Goal: Answer question/provide support

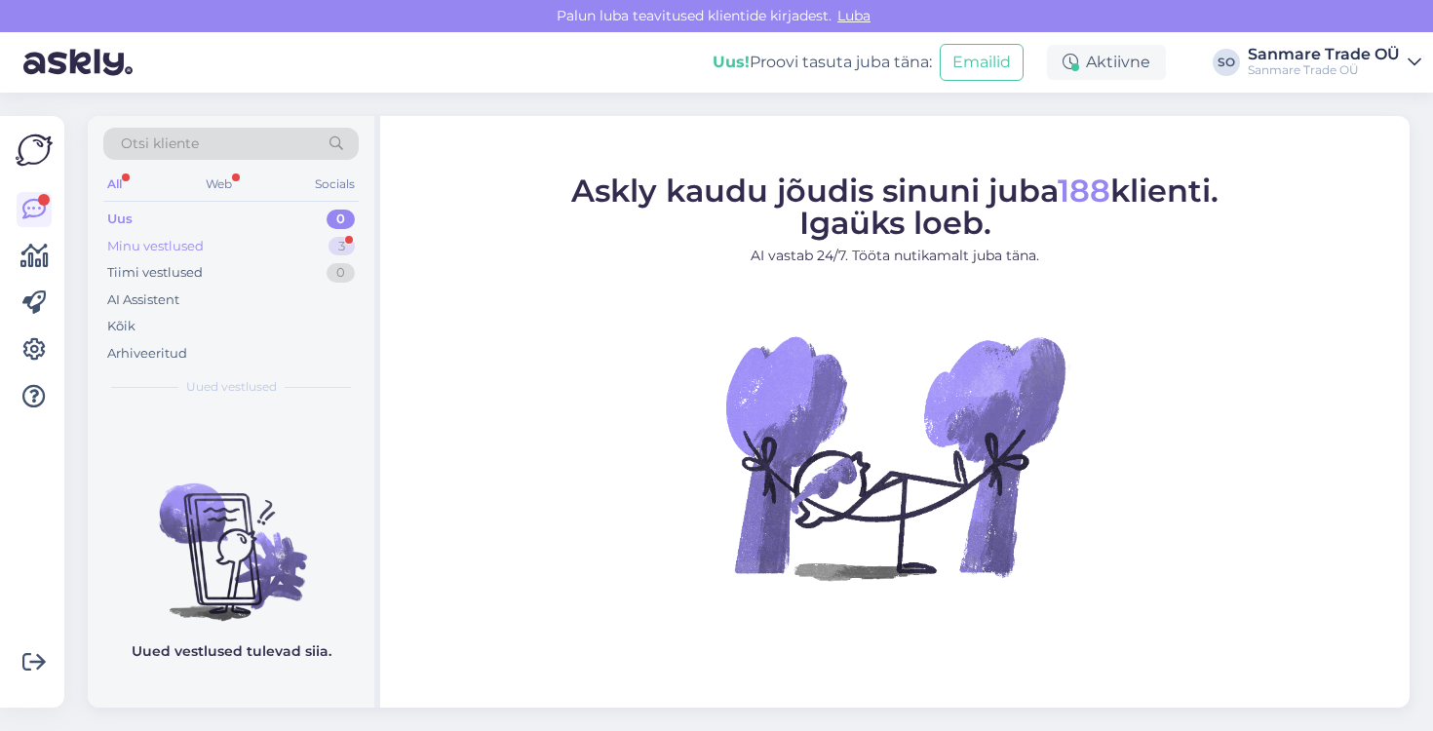
click at [145, 246] on div "Minu vestlused" at bounding box center [155, 246] width 97 height 19
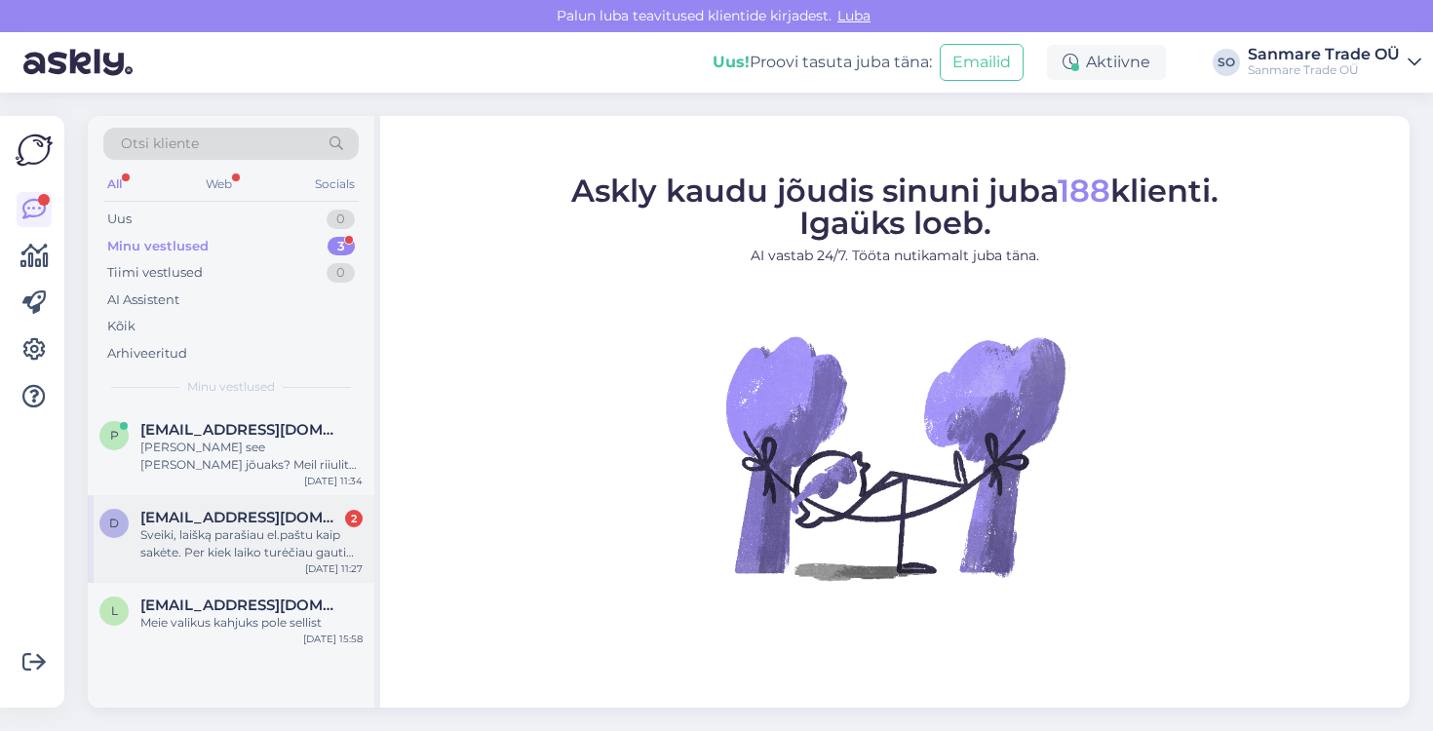
click at [221, 534] on div "Sveiki, laišką parašiau el.paštu kaip sakėte. Per kiek laiko turėčiau gauti ats…" at bounding box center [251, 543] width 222 height 35
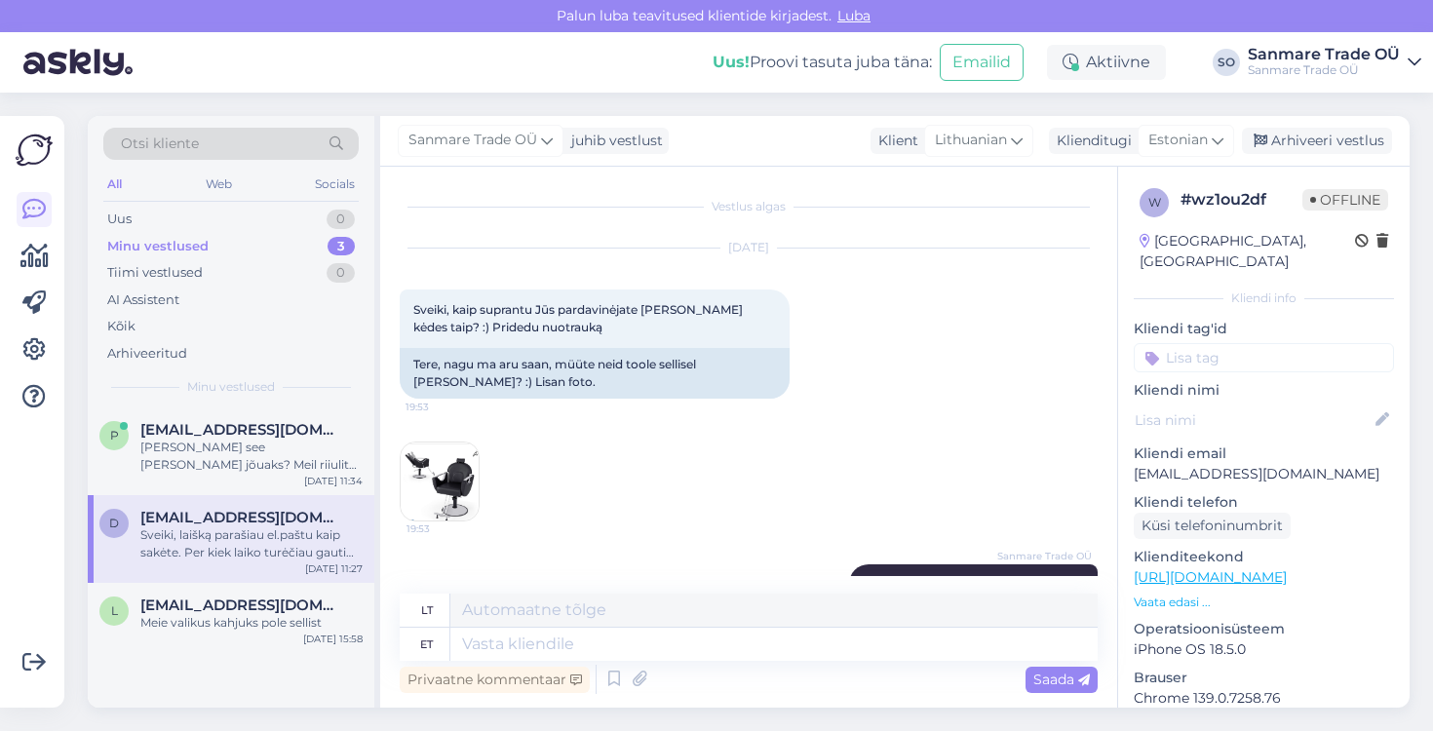
scroll to position [3061, 0]
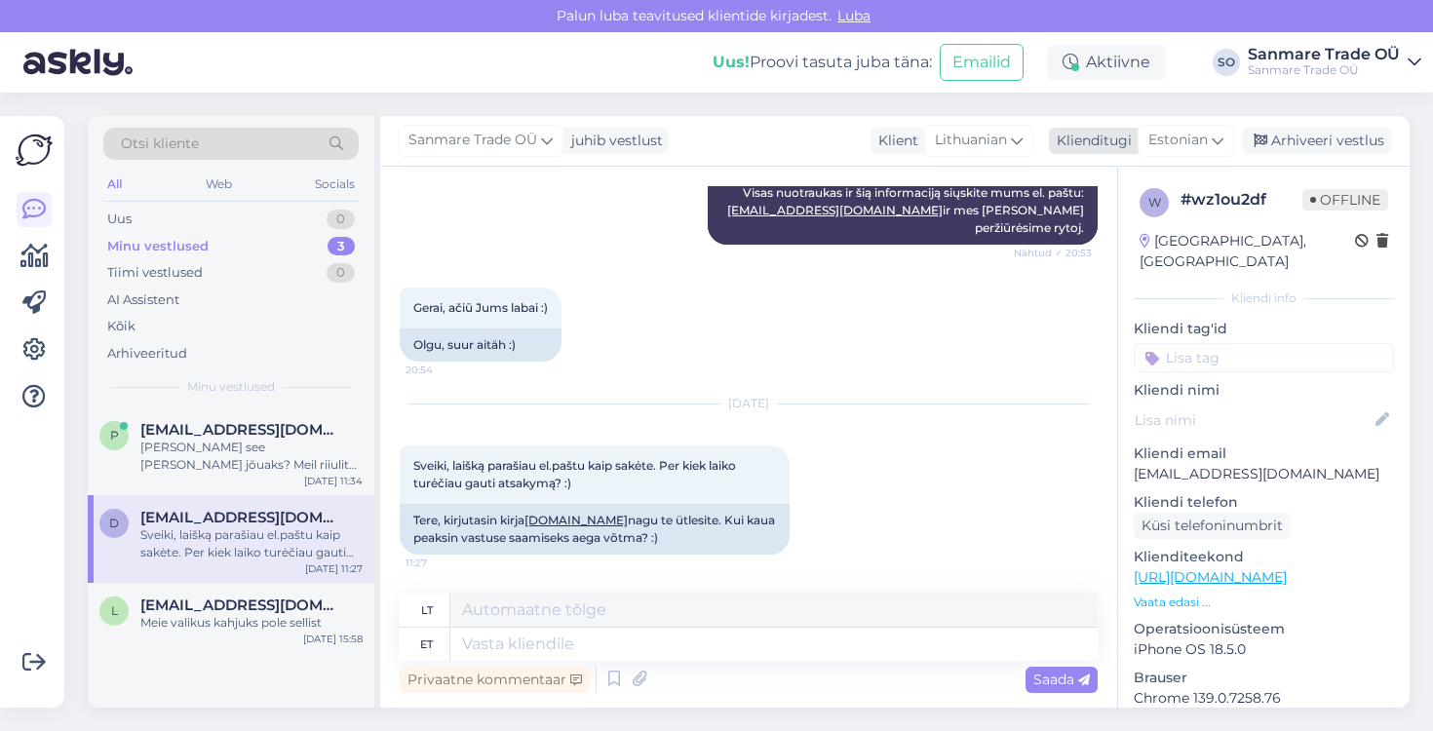
click at [1203, 136] on span "Estonian" at bounding box center [1178, 140] width 59 height 21
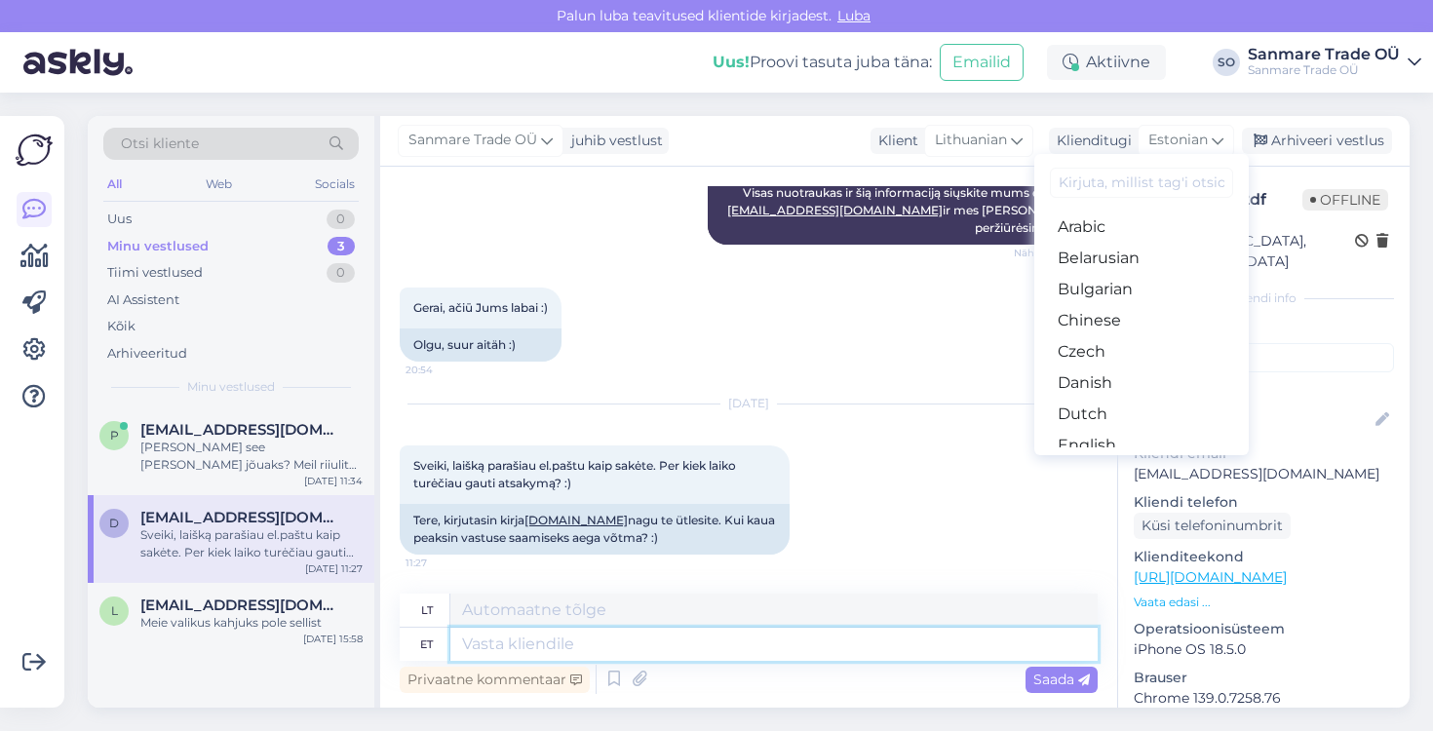
click at [507, 648] on textarea at bounding box center [773, 644] width 647 height 33
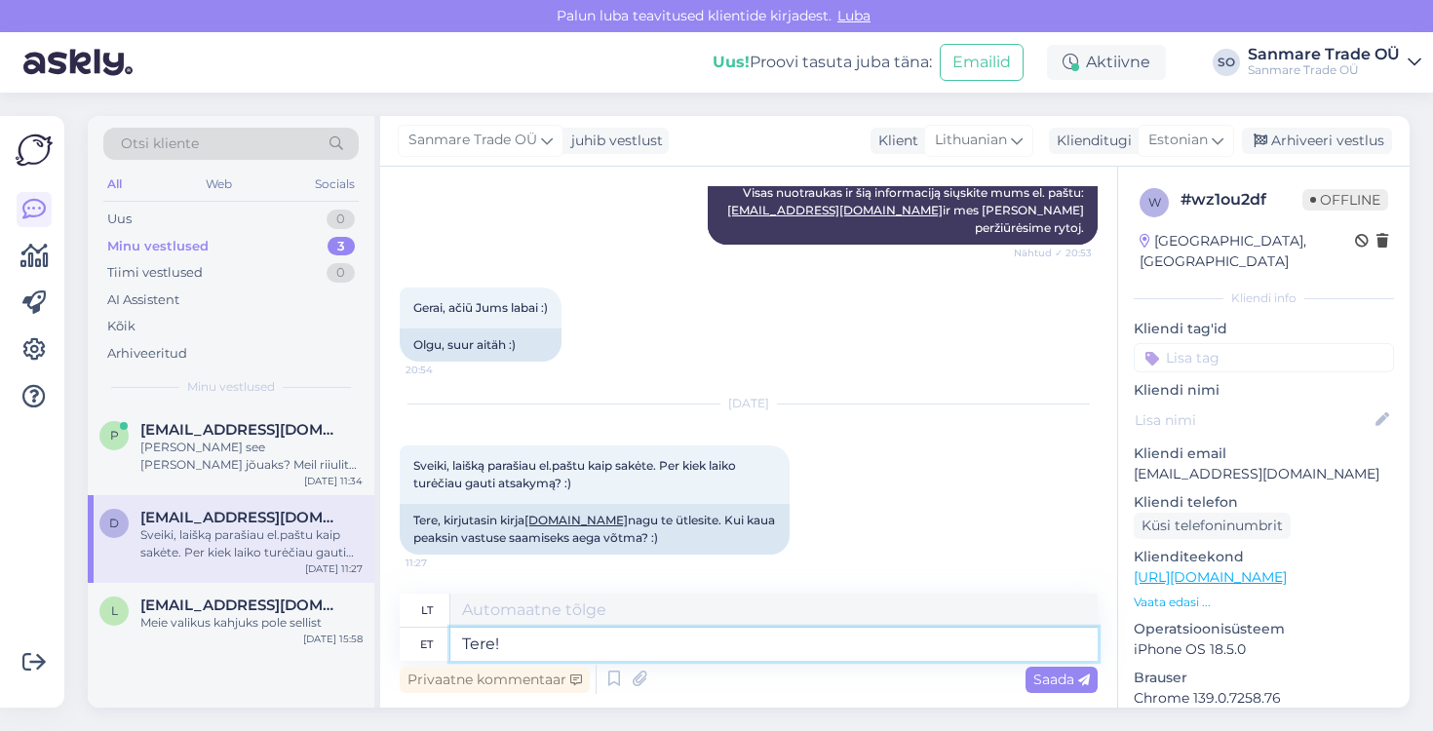
type textarea "Tere!"
type textarea "Sveiki!"
type textarea "Tere! Saime info"
type textarea "Sveiki! Mes supratome"
type textarea "Tere! Saime info k"
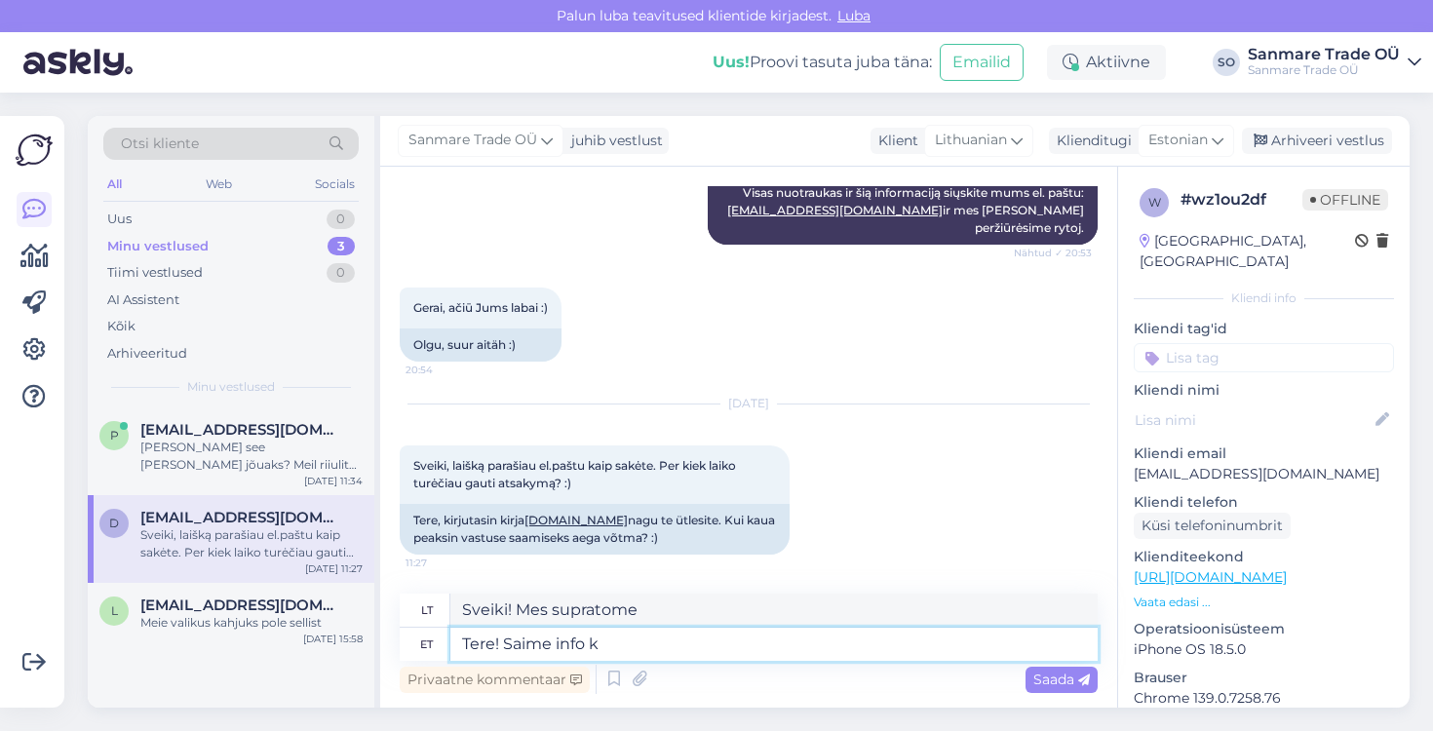
type textarea "Sveiki! Gavome informaciją."
type textarea "Tere! Saime info kätte ja s"
type textarea "Sveiki! Gavome informaciją ir"
type textarea "Tere! Saime info kätte ja saats"
type textarea "Sveiki! Gavome informaciją ir ją išsiuntėme."
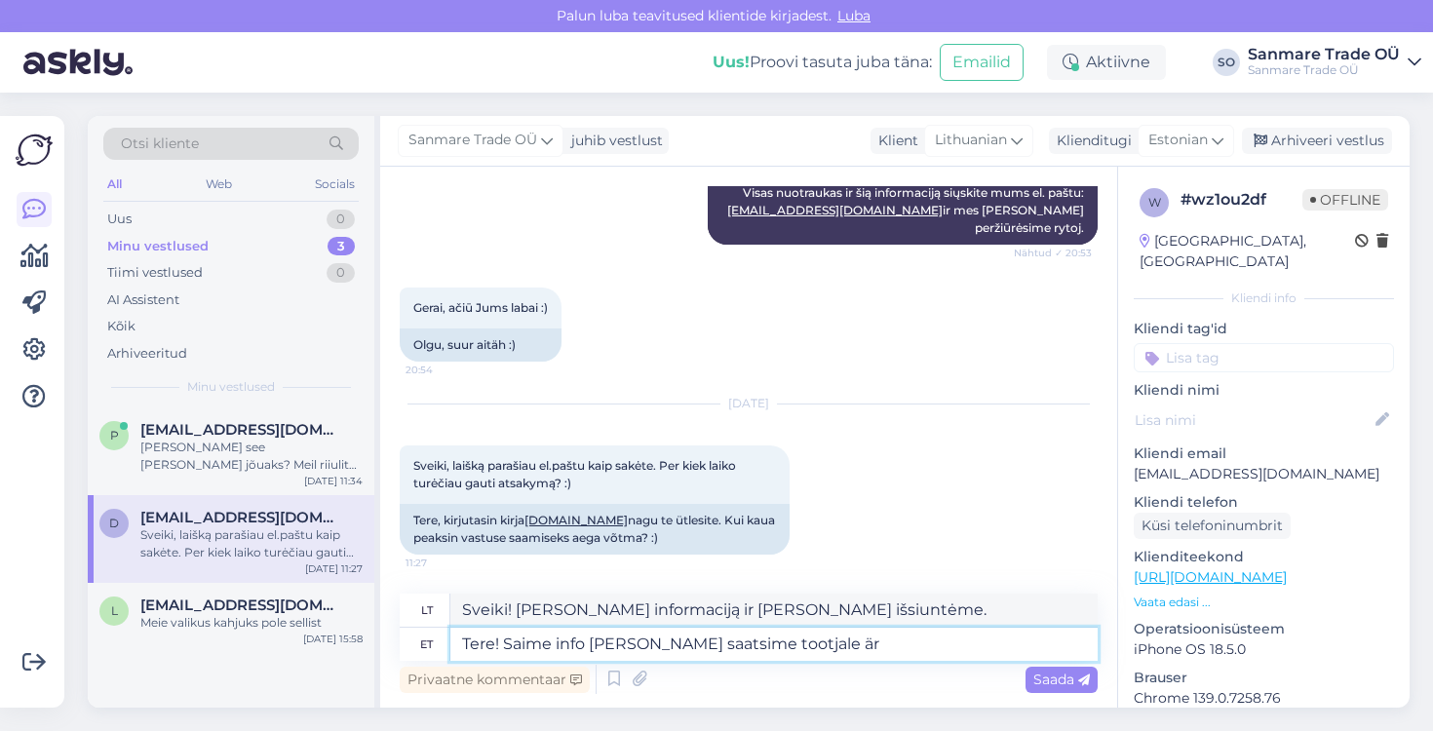
type textarea "Tere! Saime info kätte ja saatsime tootjale ära"
type textarea "Sveiki! Gavome informaciją ir išsiuntėme ją gamintojui."
type textarea "Tere! Saime info kätte ja saatsime tootjale ära. Vastame ko"
type textarea "Sveiki! Gavome informaciją ir išsiuntėme ją gamintojui. Atsakysime."
type textarea "Tere! Saime info kätte ja saatsime tootjale ära. Vastame kohe, kui"
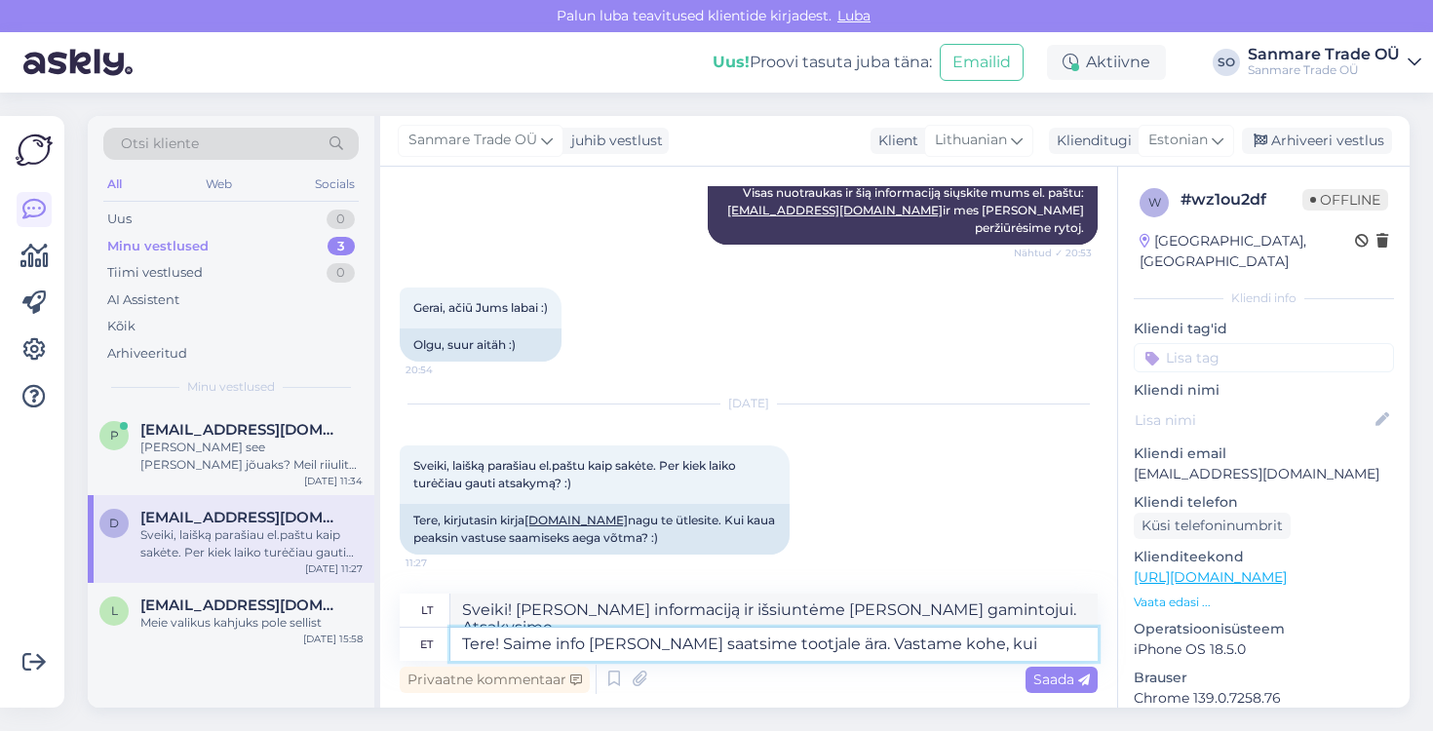
type textarea "Sveiki! Gavome informaciją ir išsiuntėme ją gamintojui. Atsakysime nedelsdami."
type textarea "Tere! Saime info kätte ja saatsime tootjale ära. Vastame kohe, kui saa"
type textarea "Sveiki! Gavome informaciją ir išsiuntėme ją gamintojui. Atsakysime kuo greičiau."
type textarea "Tere! Saime info kätte ja saatsime tootjale ära. Vastame kohe, kui saame i"
type textarea "Sveiki! Gavome informaciją ir išsiuntėme ją gamintojui. Atsakysime, kai tik ją …"
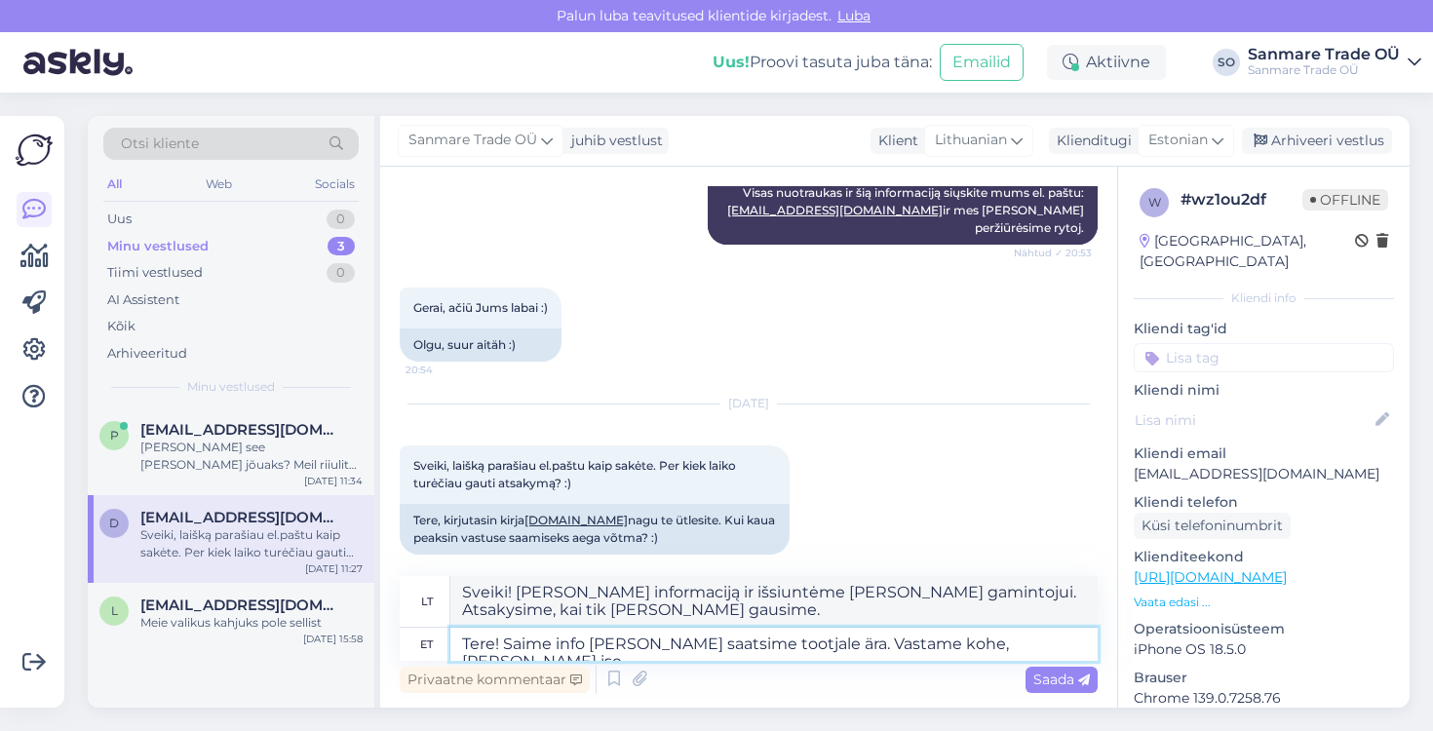
type textarea "Tere! Saime info kätte ja saatsime tootjale ära. Vastame kohe, kui saame ise"
type textarea "Sveiki! Gavome informaciją ir išsiuntėme ją gamintojui. Atsakysime, kai tik ją …"
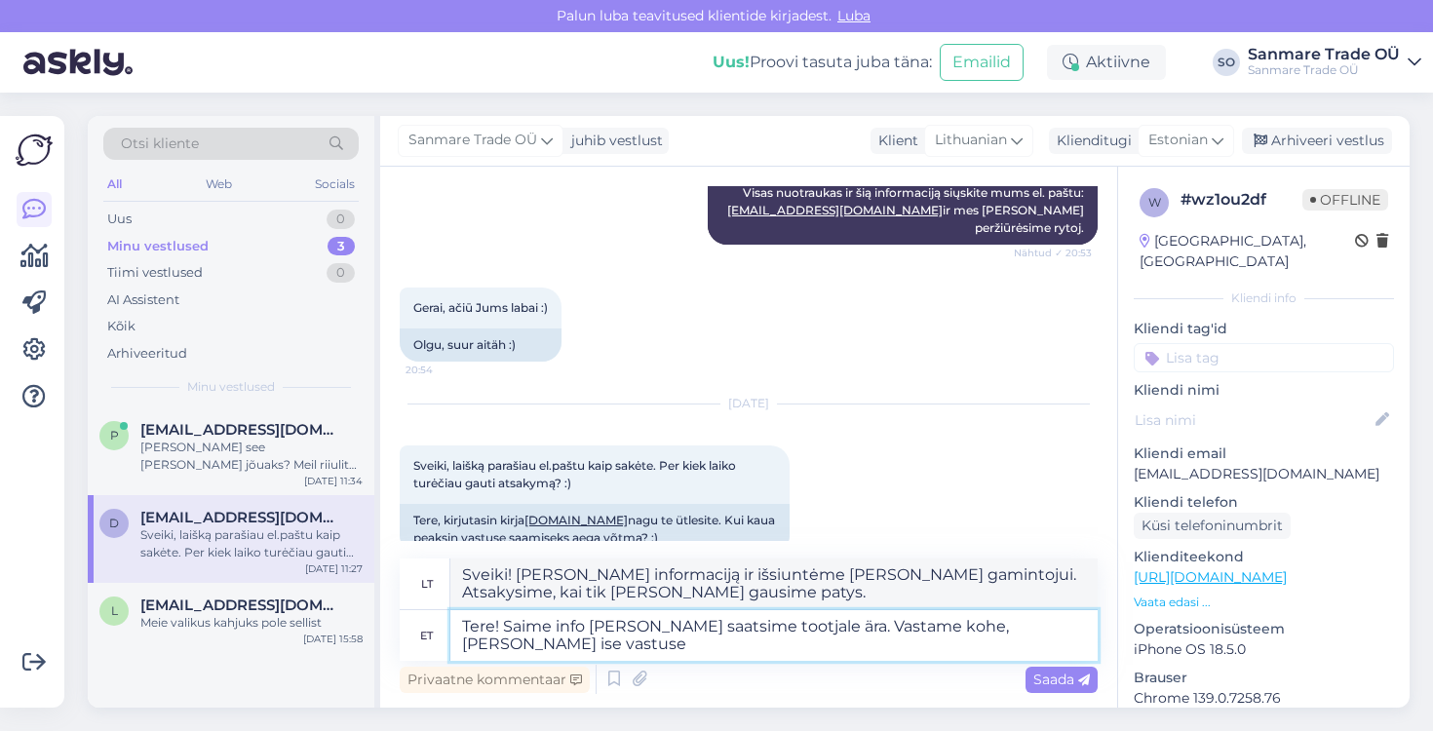
type textarea "Tere! Saime info kätte ja saatsime tootjale ära. Vastame kohe, kui saame ise va…"
type textarea "Sveiki! Gavome informaciją ir išsiuntėme ją gamintojui. Atsakysime, kai tik pat…"
type textarea "Tere! Saime info kätte ja saatsime tootjale ära. Vastame kohe, kui saame ise va…"
click at [1068, 672] on span "Saada" at bounding box center [1061, 680] width 57 height 18
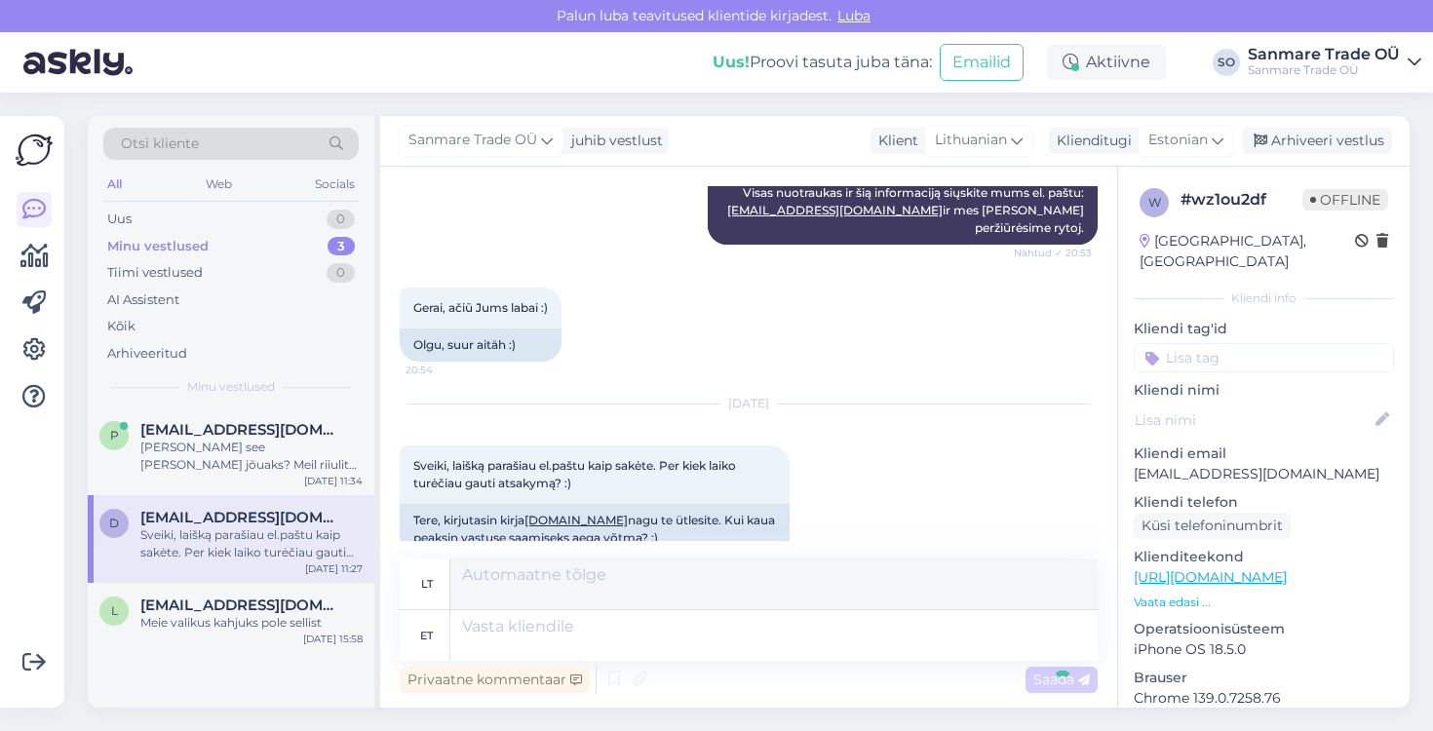
scroll to position [3213, 0]
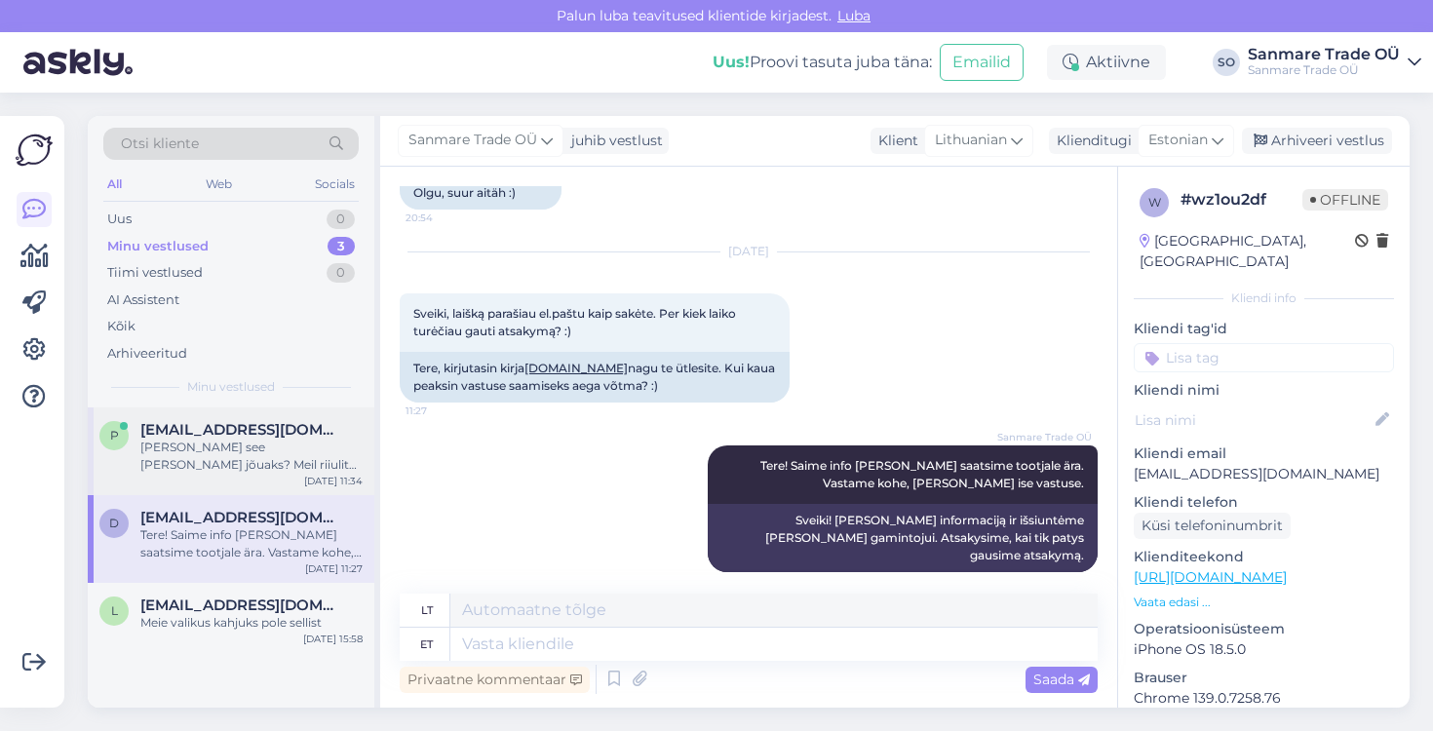
click at [216, 450] on div "kui ruttu see kohale jõuaks? Meil riiulit vaja hiljemalt 10.septembriks" at bounding box center [251, 456] width 222 height 35
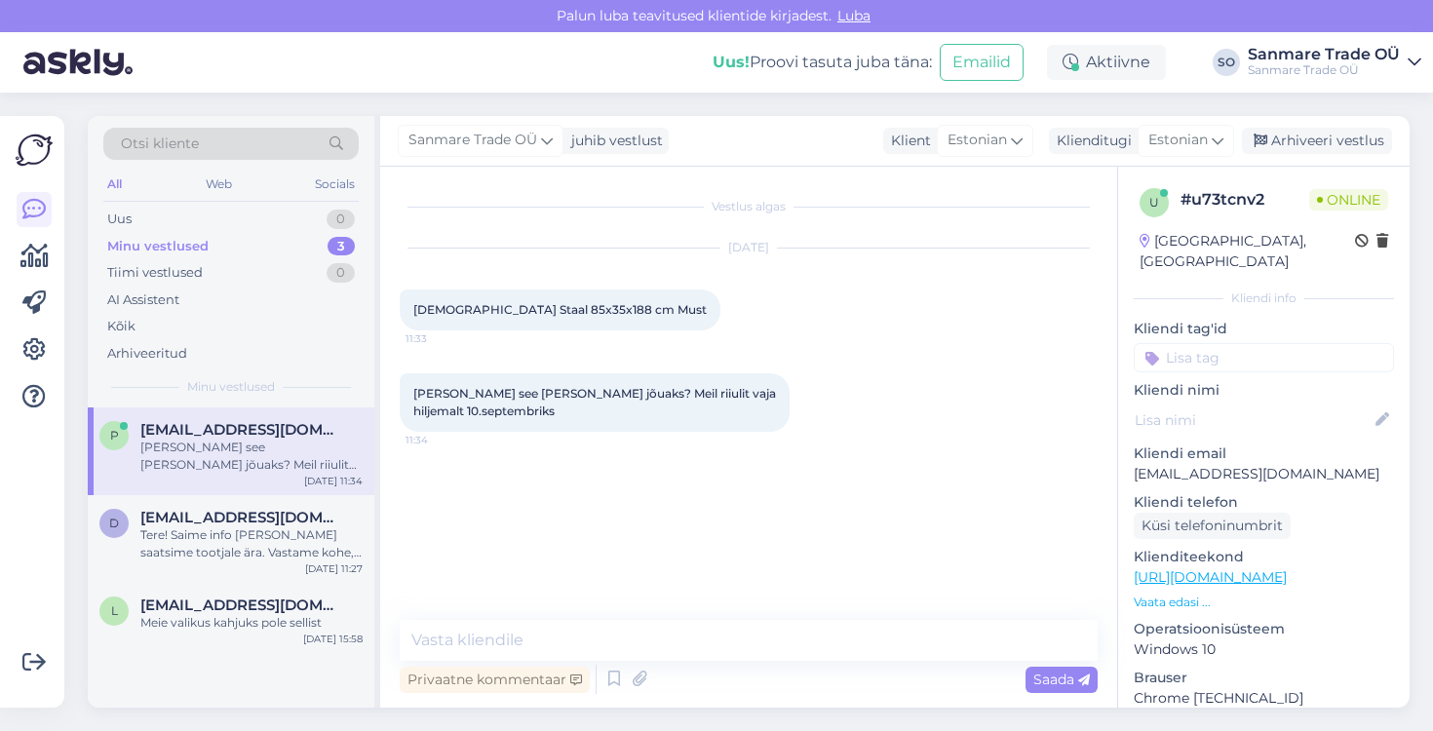
click at [1179, 594] on p "Vaata edasi ..." at bounding box center [1264, 603] width 260 height 18
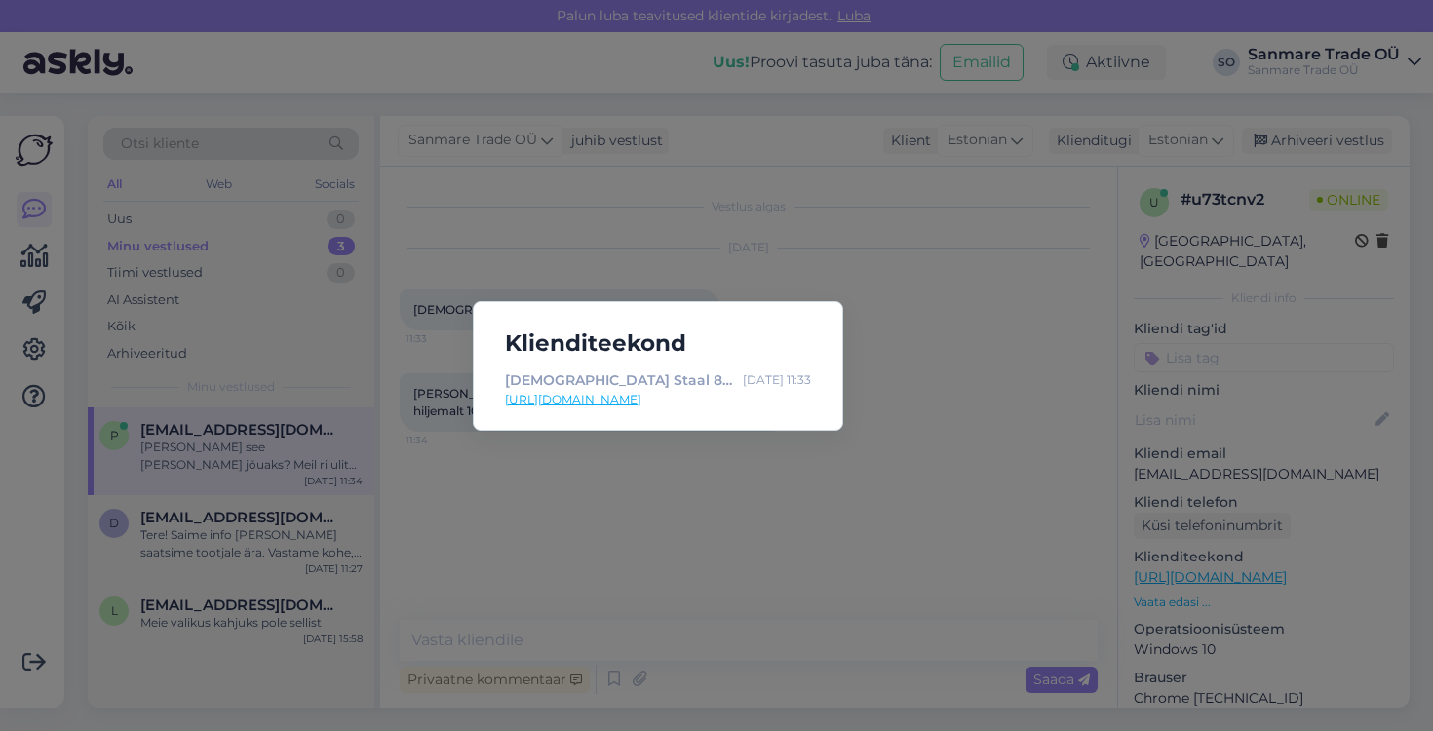
click at [634, 403] on link "https://kodustaar.ee/raamaturiiul-staal-85x35x188-cm-must/" at bounding box center [658, 400] width 306 height 18
click at [731, 472] on div "Klienditeekond Raamaturiiul Staal 85x35x188 cm Must - Kodustaar Aug 25 11:33 ht…" at bounding box center [716, 365] width 1433 height 731
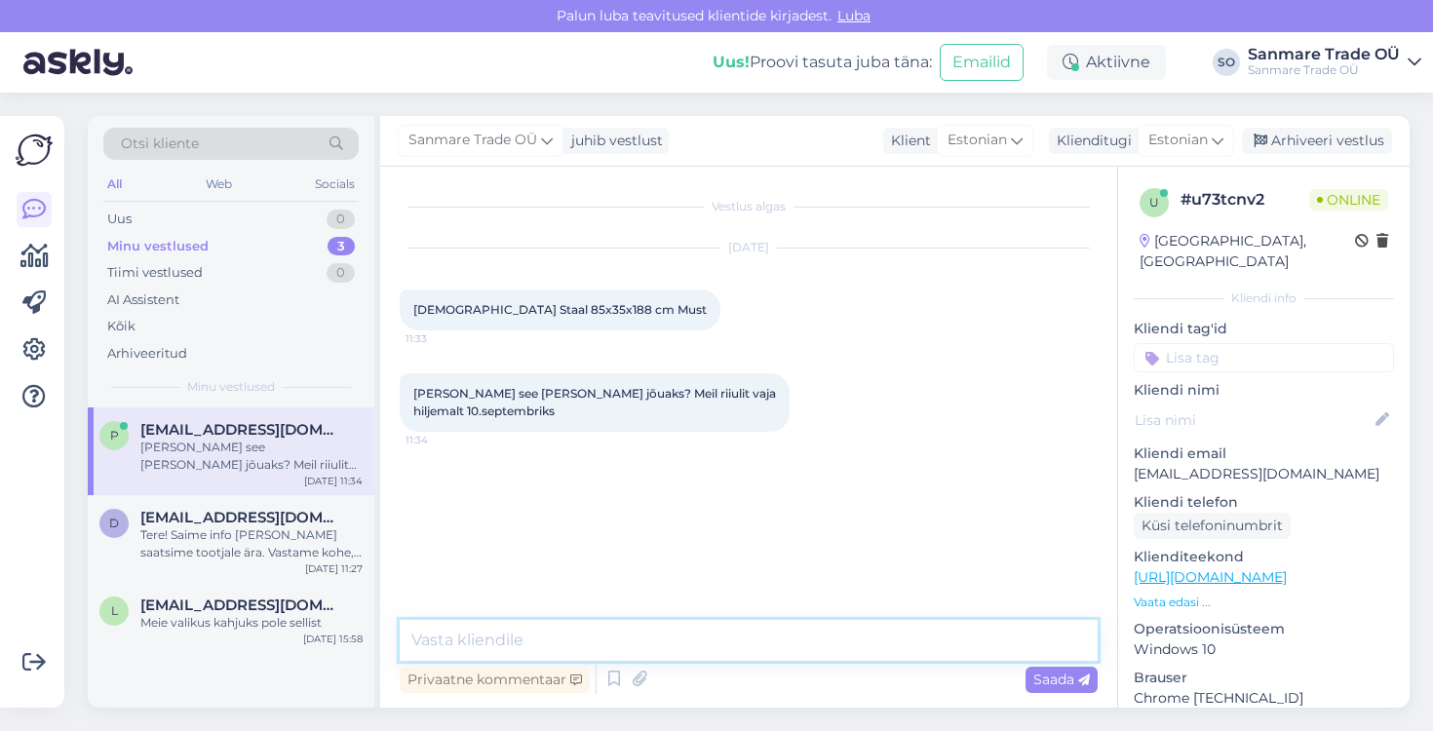
click at [543, 646] on textarea at bounding box center [749, 640] width 698 height 41
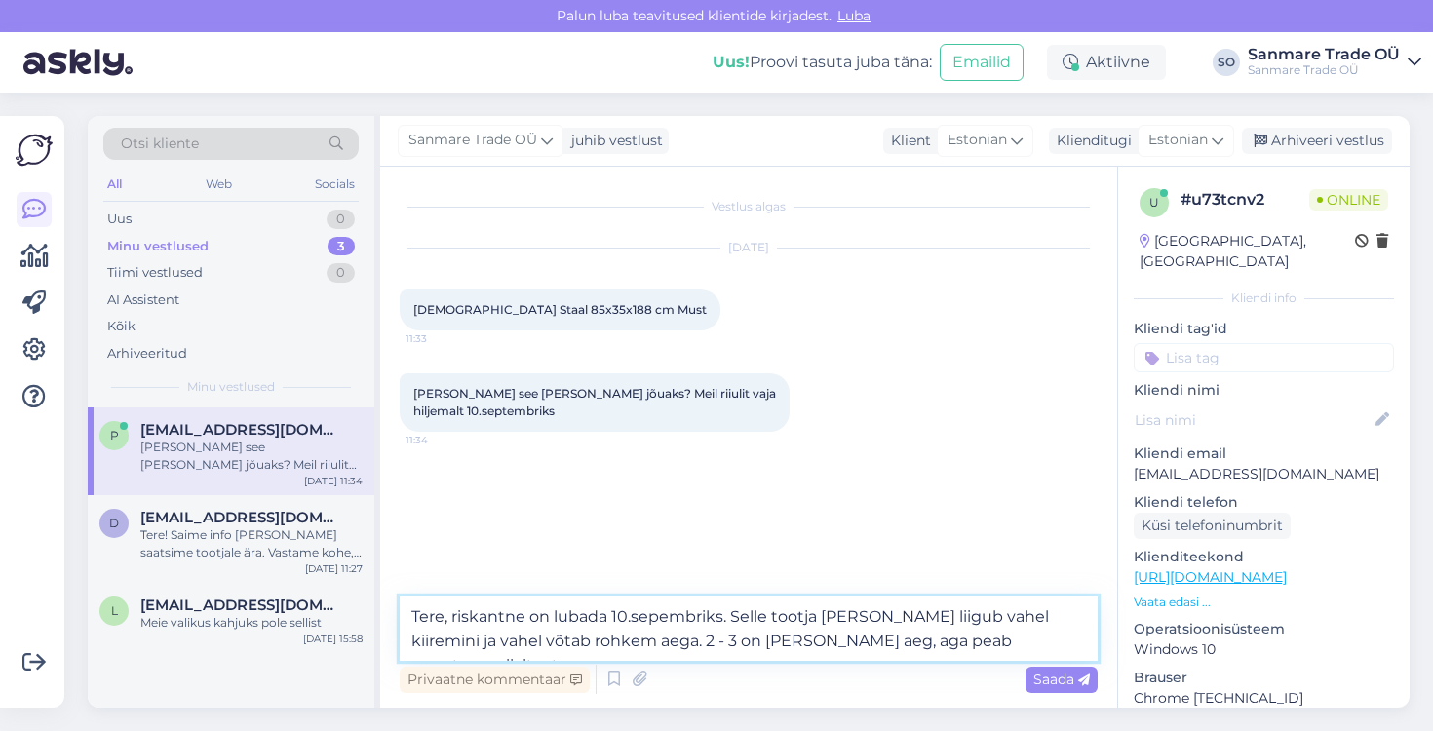
click at [651, 643] on textarea "Tere, riskantne on lubada 10.sepembriks. Selle tootja kaup liigub vahel kiiremi…" at bounding box center [749, 629] width 698 height 64
click at [761, 643] on textarea "Tere, riskantne on lubada 10.sepembriks. Selle tootja kaup liigub vahel kiiremi…" at bounding box center [749, 629] width 698 height 64
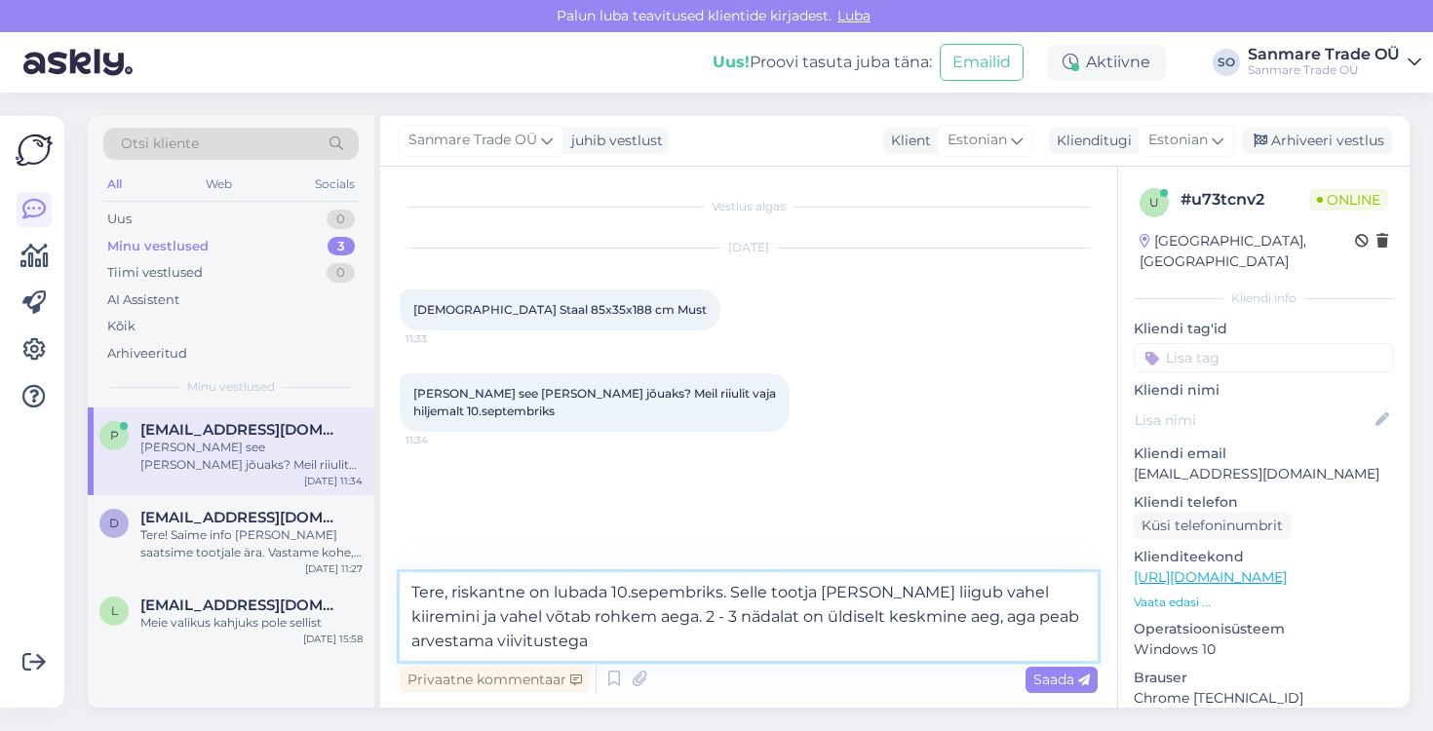
click at [1097, 619] on textarea "Tere, riskantne on lubada 10.sepembriks. Selle tootja kaup liigub vahel kiiremi…" at bounding box center [749, 616] width 698 height 89
type textarea "Tere, riskantne on lubada 10.sepembriks. Selle tootja [PERSON_NAME] liigub vahe…"
click at [1059, 685] on span "Saada" at bounding box center [1061, 680] width 57 height 18
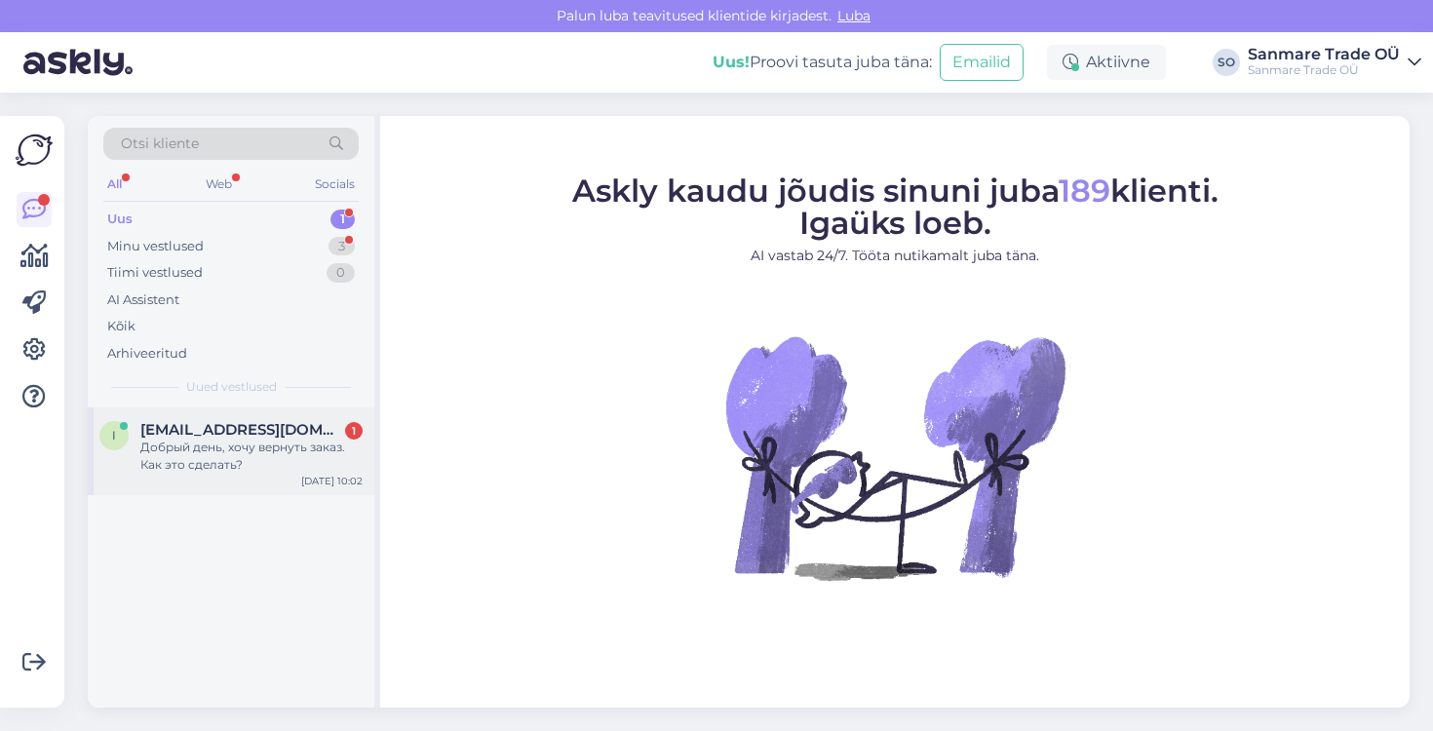
click at [249, 445] on div "Добрый день, хочу вернуть заказ. Как это сделать?" at bounding box center [251, 456] width 222 height 35
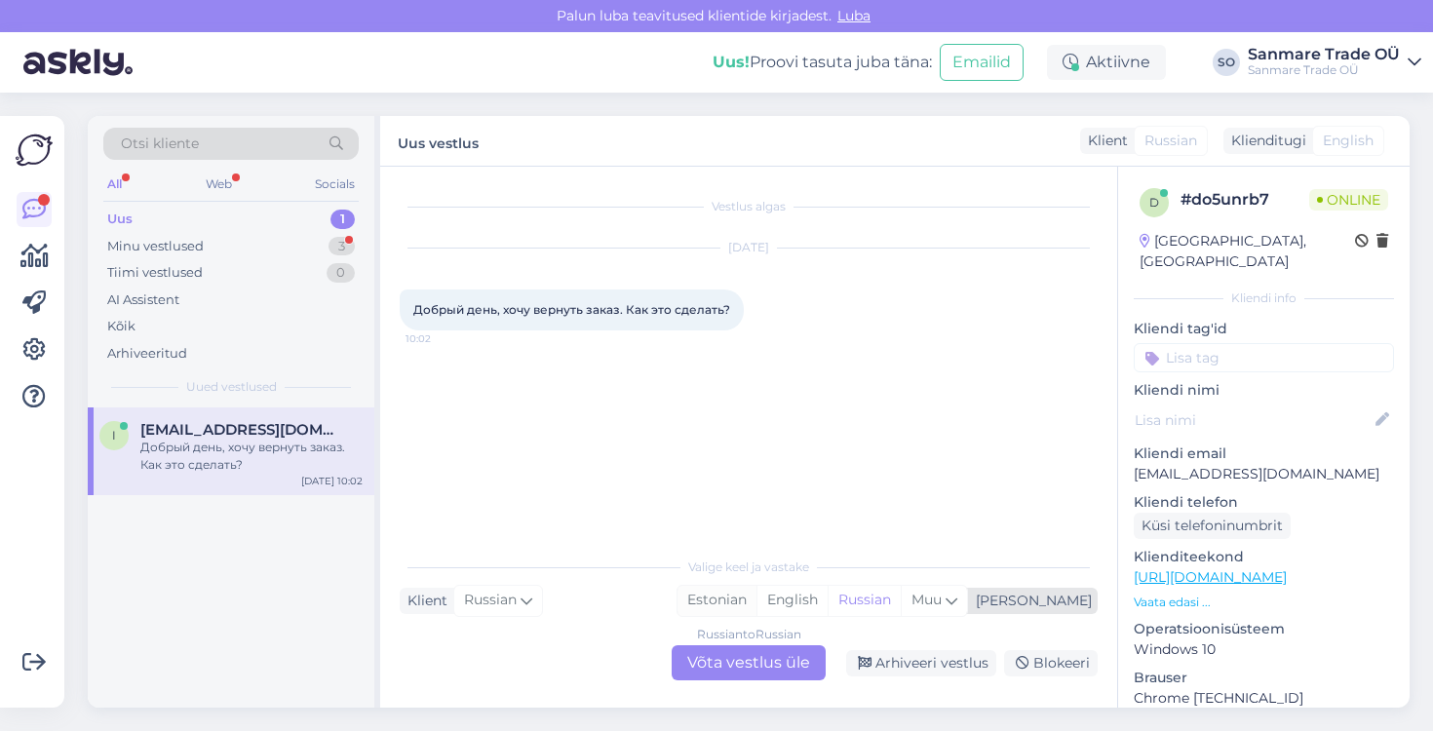
click at [757, 602] on div "Estonian" at bounding box center [717, 600] width 79 height 29
click at [760, 680] on div "Russian to Estonian Võta vestlus üle" at bounding box center [749, 662] width 154 height 35
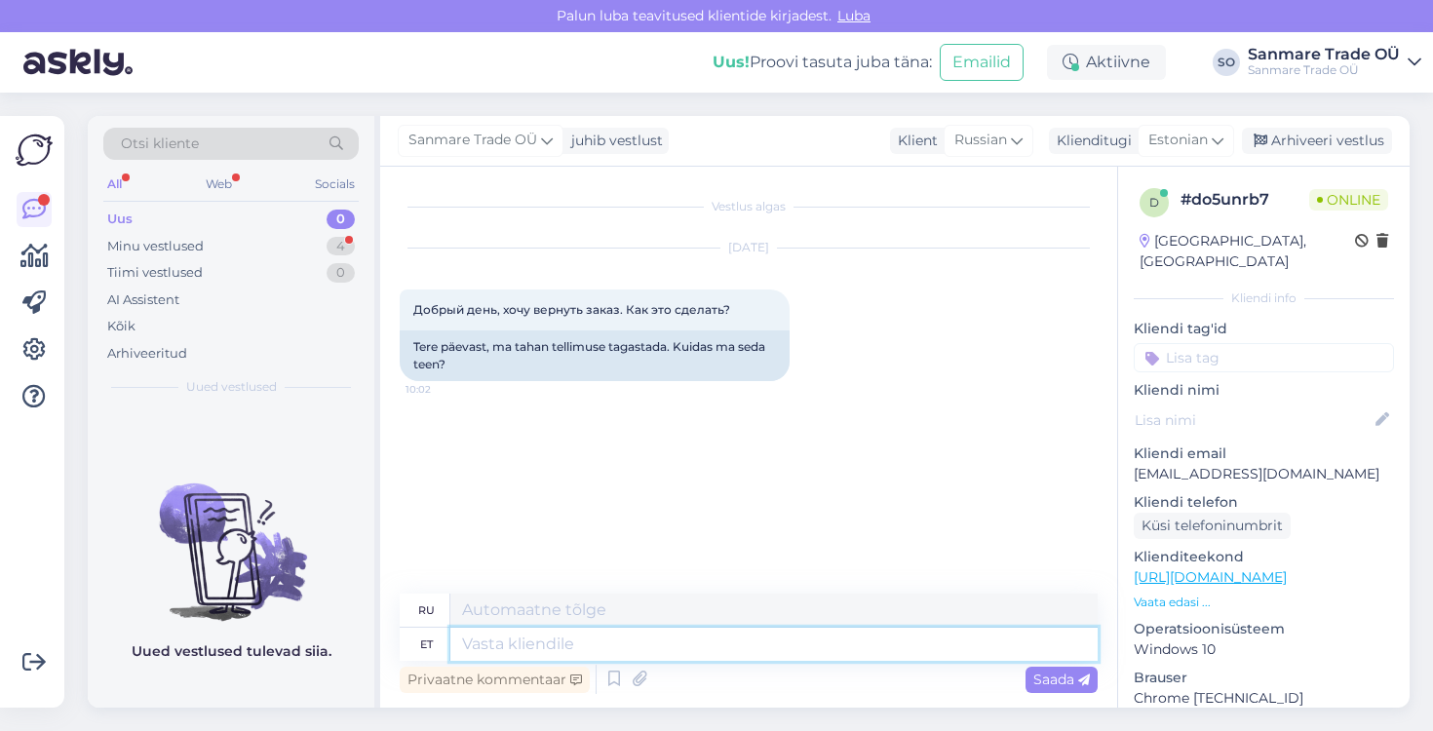
click at [561, 646] on textarea at bounding box center [773, 644] width 647 height 33
type textarea "Tere!"
type textarea "Привет"
type textarea "Tere!"
type textarea "Привет!"
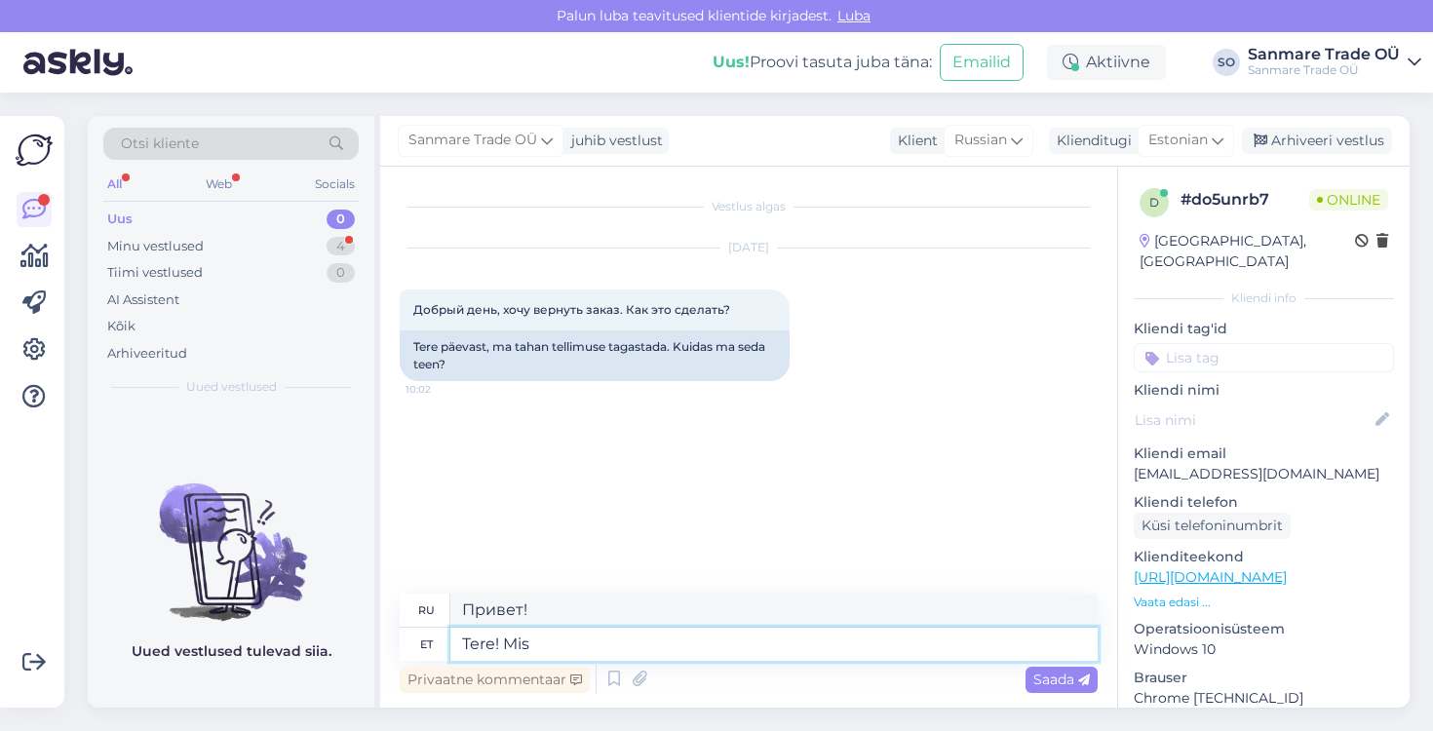
type textarea "Tere! Mis p"
type textarea "Привет! Что?"
type textarea "Tere! Mis platvormilt"
type textarea "Здравствуйте! С какой платформы?"
type textarea "Tere! Mis platvormilt te os"
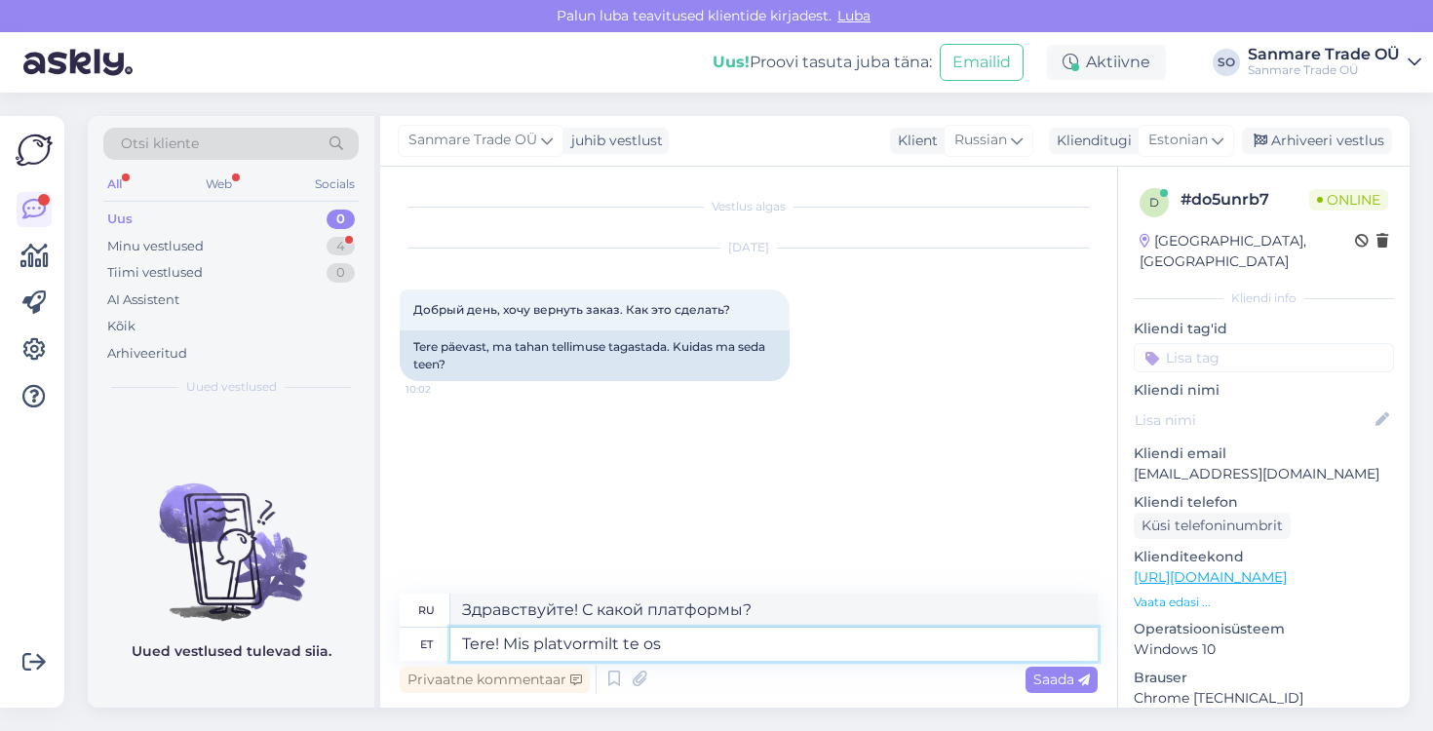
type textarea "Привет! На какой платформе ты сейчас?"
type textarea "Tere! Mis platvormilt te ostu"
type textarea "Здравствуйте! На какой платформе вы совершаете покупки?"
type textarea "Tere! Mis platvormilt te ostu sooritasite?"
type textarea "Здравствуйте! На какой платформе вы совершили покупку?"
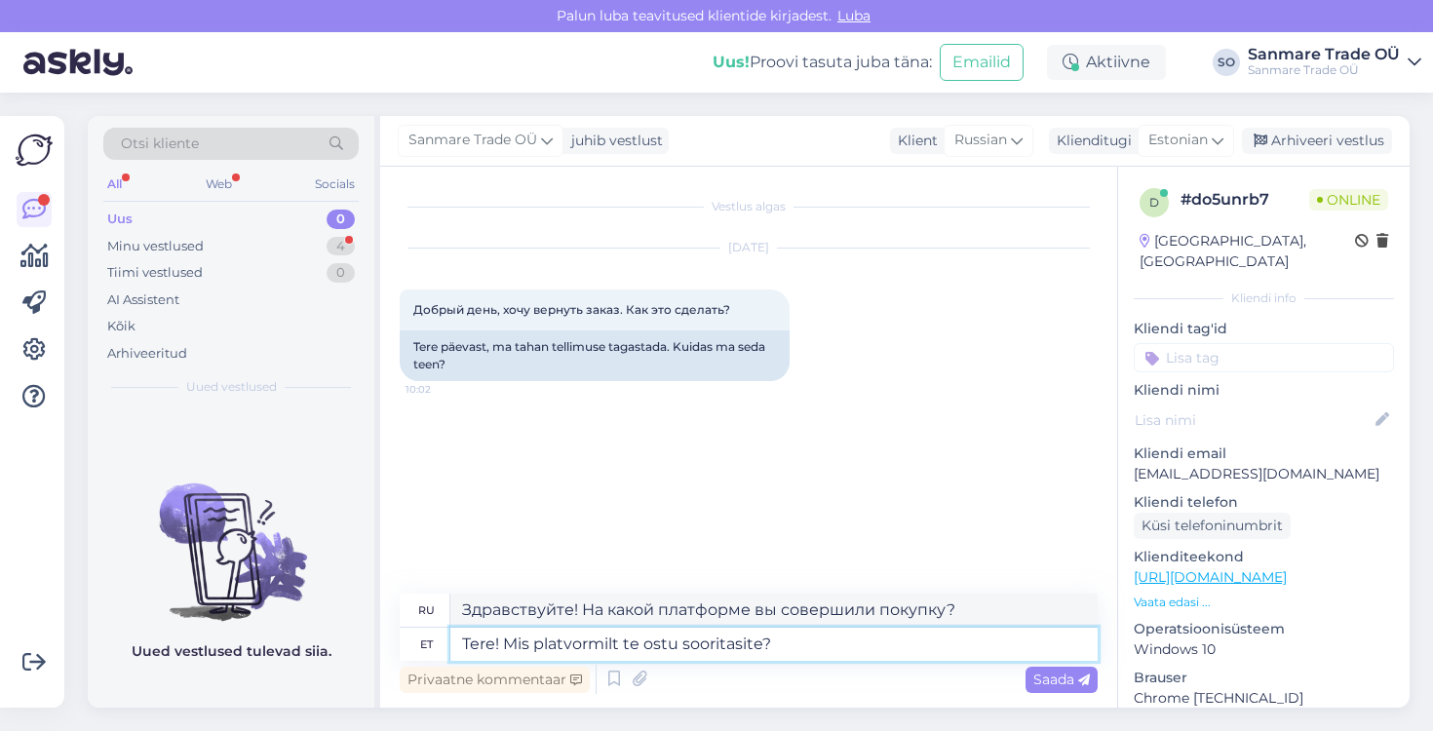
type textarea "Tere! Mis platvormilt te ostu sooritasite?"
click at [1061, 665] on div "Privaatne kommentaar Saada" at bounding box center [749, 679] width 698 height 37
click at [1055, 669] on div "Saada" at bounding box center [1062, 680] width 72 height 26
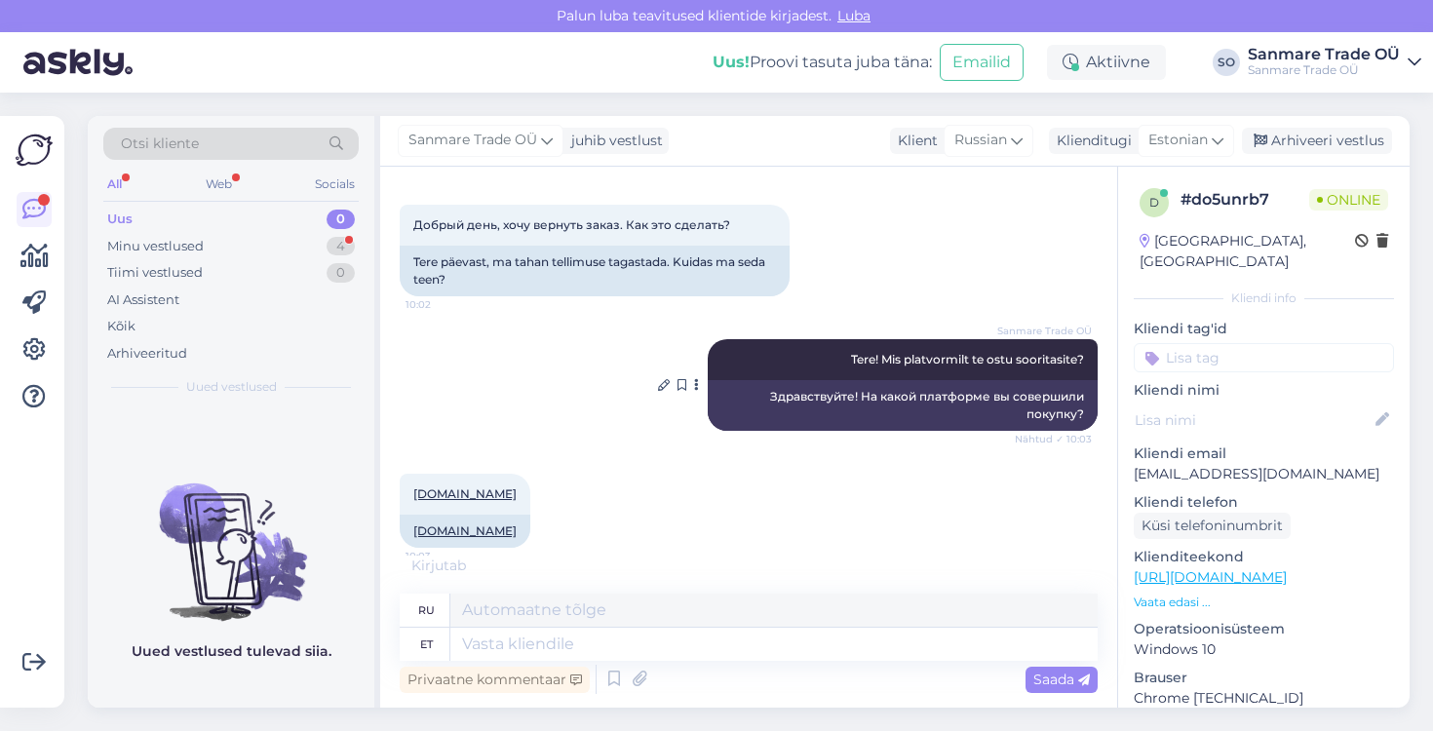
scroll to position [98, 0]
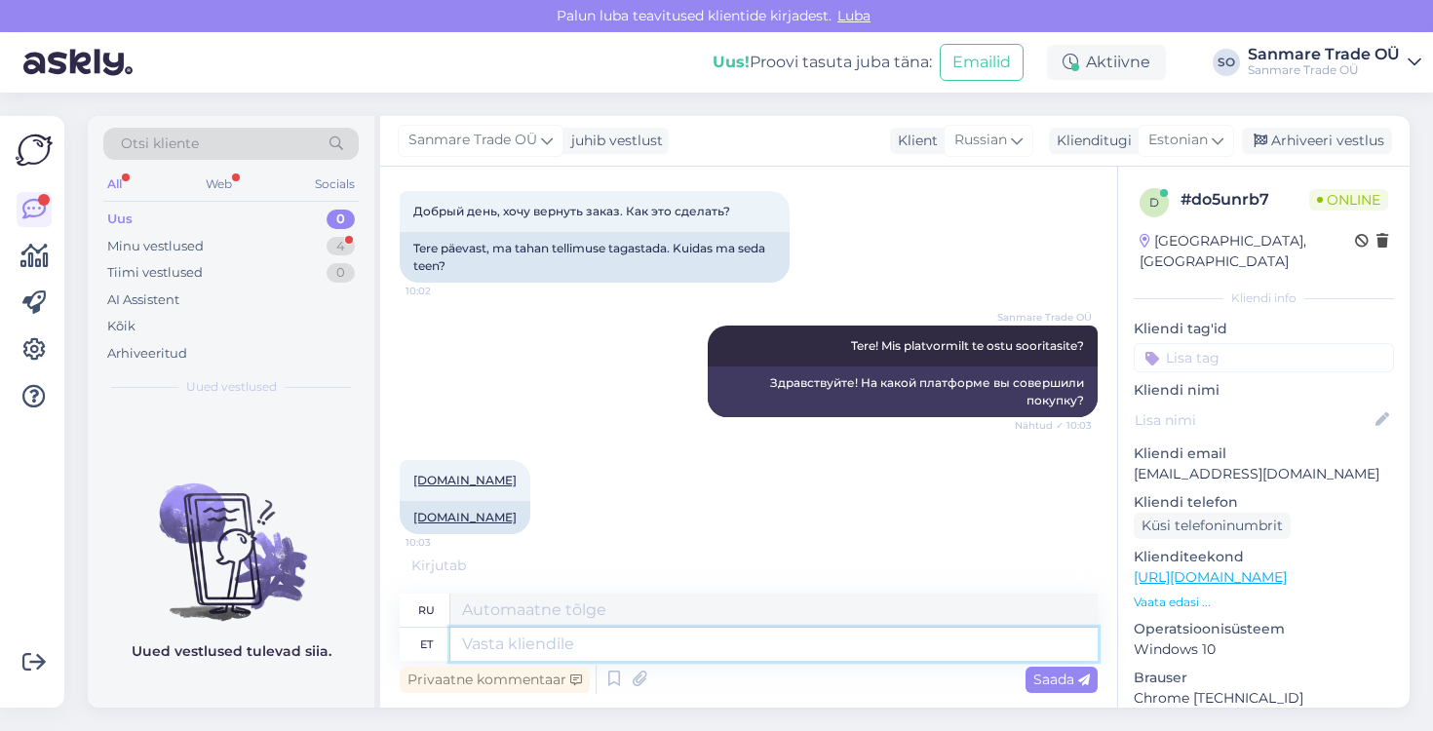
click at [550, 650] on textarea at bounding box center [773, 644] width 647 height 33
type textarea "Siis t"
type textarea "Затем"
type textarea "Siis tuleks s"
type textarea "Тогда это должно быть"
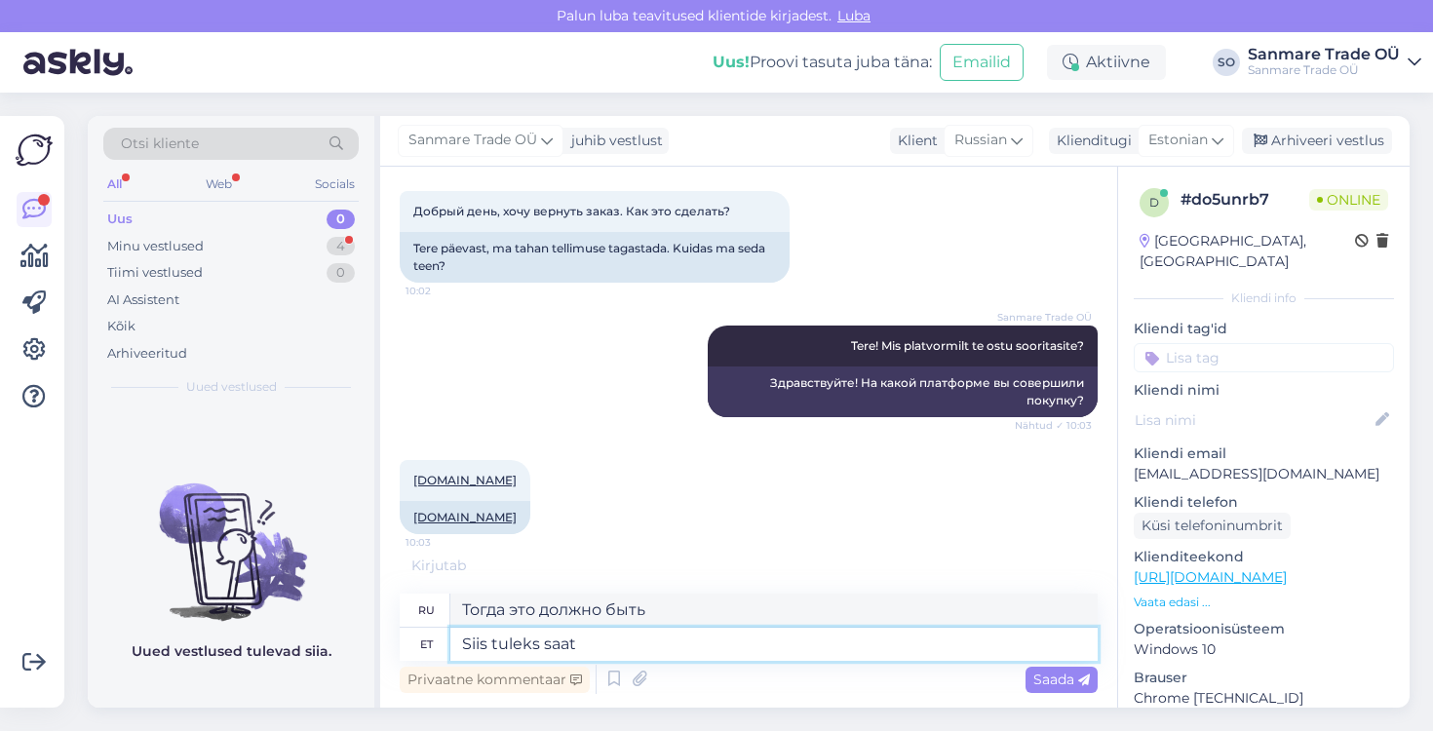
type textarea "Siis tuleks saata"
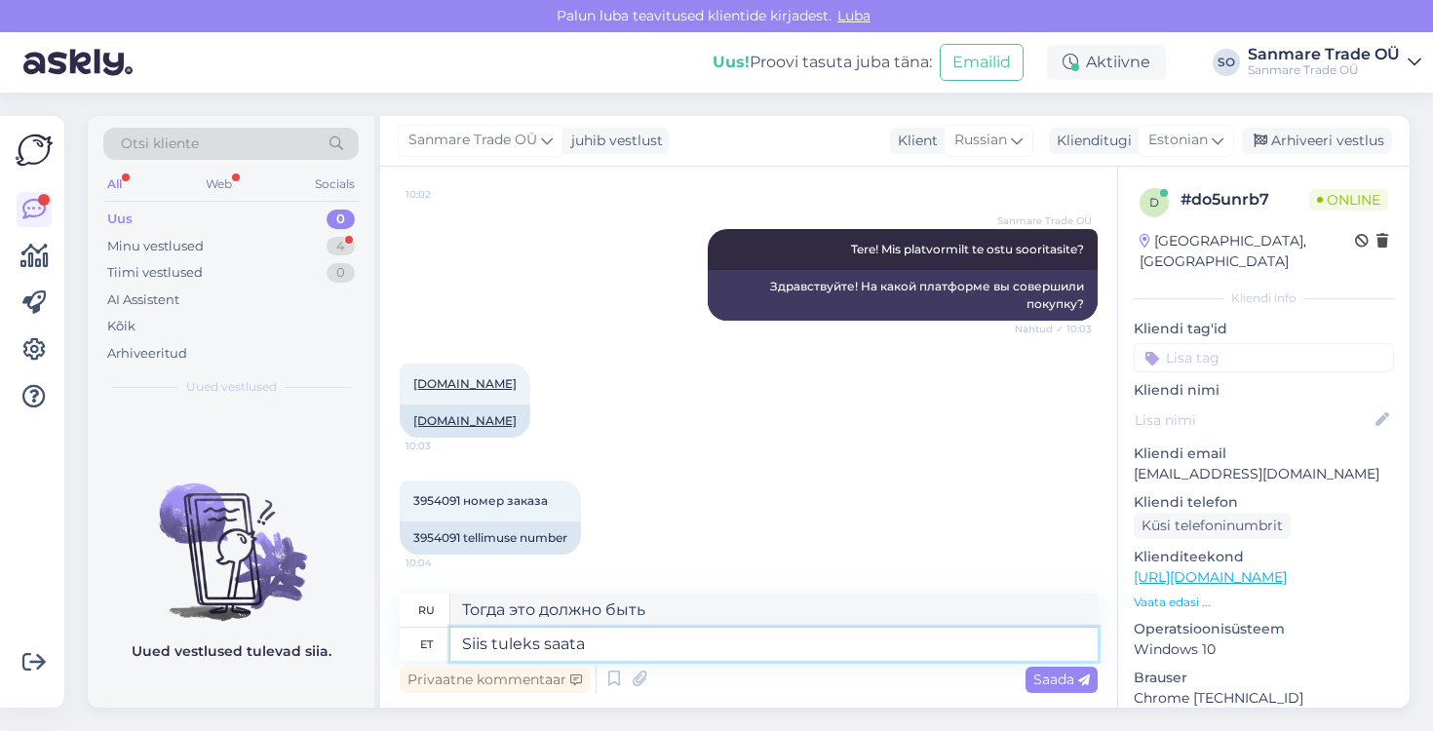
type textarea "Тогда вам следует отправить"
click at [449, 541] on div "3954091 tellimuse number" at bounding box center [490, 538] width 181 height 33
copy div "3954091"
click at [604, 650] on textarea "Siis tuleks saata" at bounding box center [773, 644] width 647 height 33
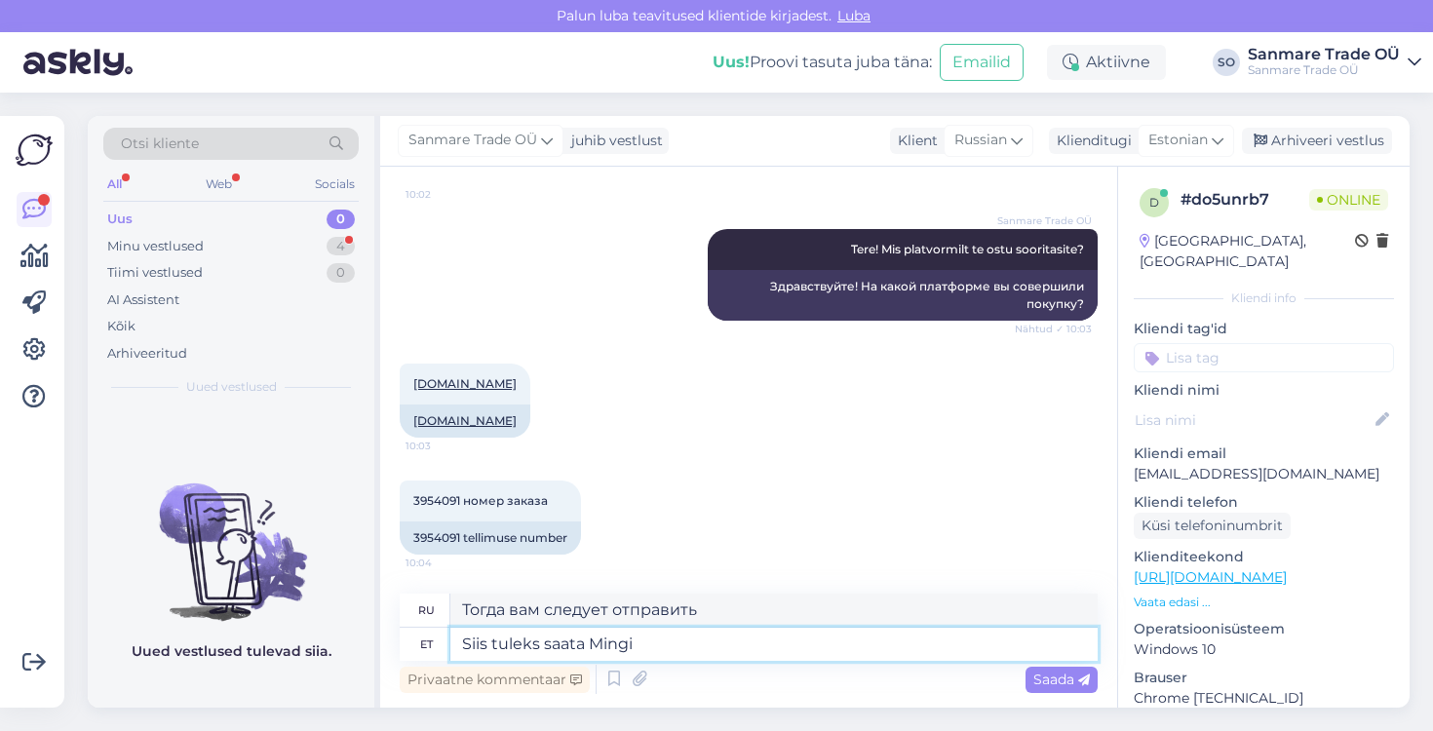
type textarea "Siis tuleks saata Mingi t"
type textarea "Тогда вам следует что-то отправить"
type textarea "Siis tuleks saata Mingi tee 5"
type textarea "Тогда ты должен послать меня куда-нибудь"
type textarea "Siis tuleks saata Mingi tee 5 -"
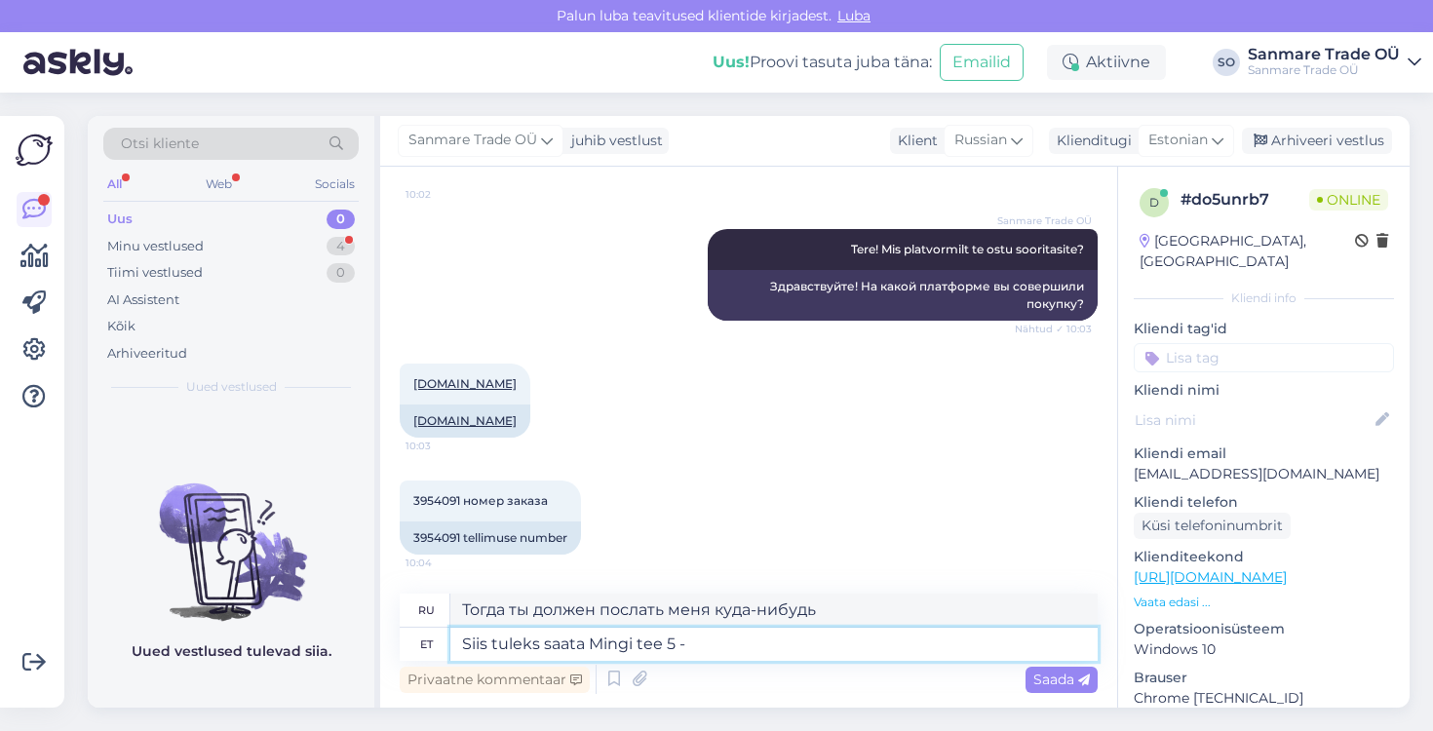
type textarea "Тогда вам следует отправить Somewhere 5"
type textarea "Siis tuleks saata Mingi tee 5 - 3"
type textarea "Тогда вам следует отправить [PERSON_NAME] на дорогу 5 -"
type textarea "Siis tuleks saata Mingi tee 5 - 31,"
type textarea "Тогда вам следует отправить Ming tee 5 - 31,"
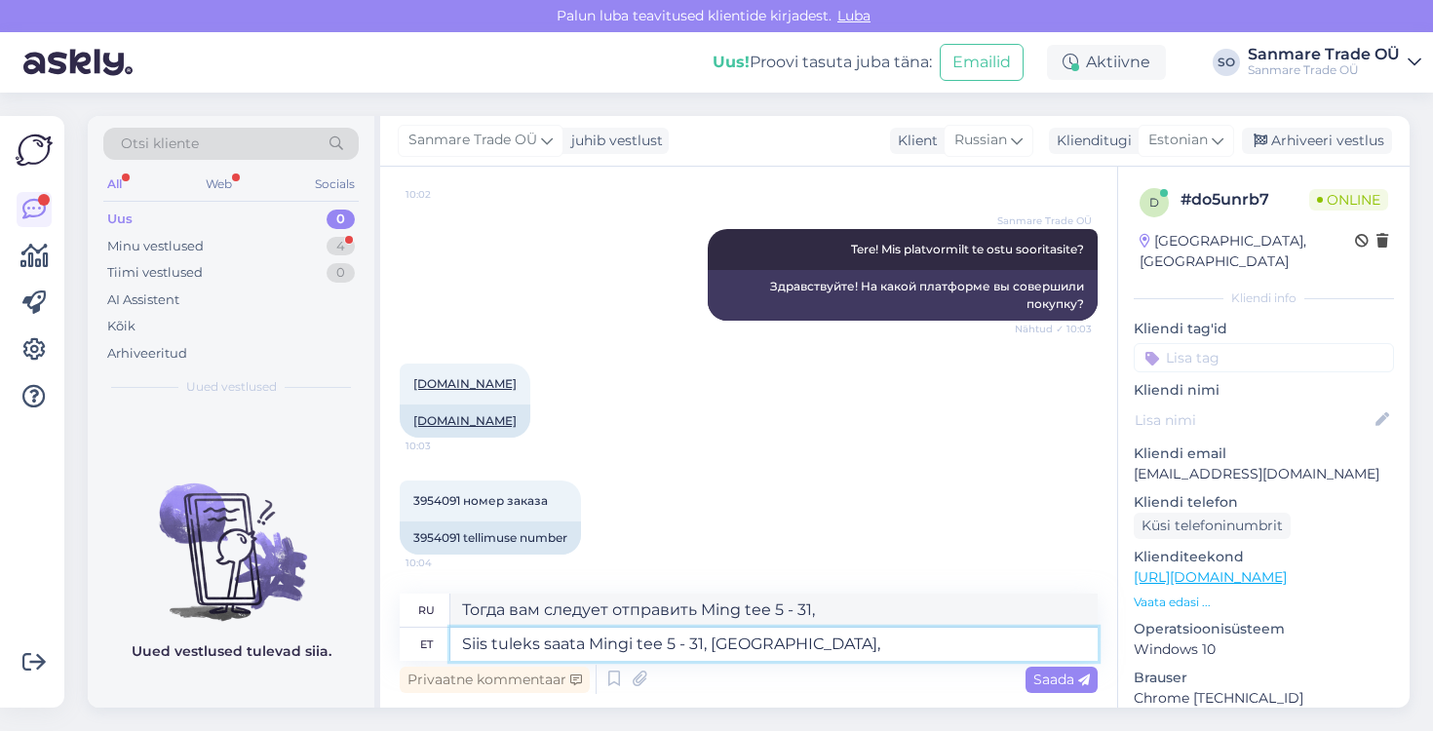
type textarea "Siis tuleks saata Mingi tee 5 - 31, [GEOGRAPHIC_DATA],"
type textarea "Тогда вам следует отправить его на Mingi tee 5 - 31, [PERSON_NAME],"
type textarea "Siis tuleks saata [STREET_ADDRESS][PERSON_NAME]"
type textarea "Тогда вам следует отправить его по адресу [STREET_ADDRESS][PERSON_NAME],"
type textarea "Siis tuleks saata [STREET_ADDRESS][PERSON_NAME],"
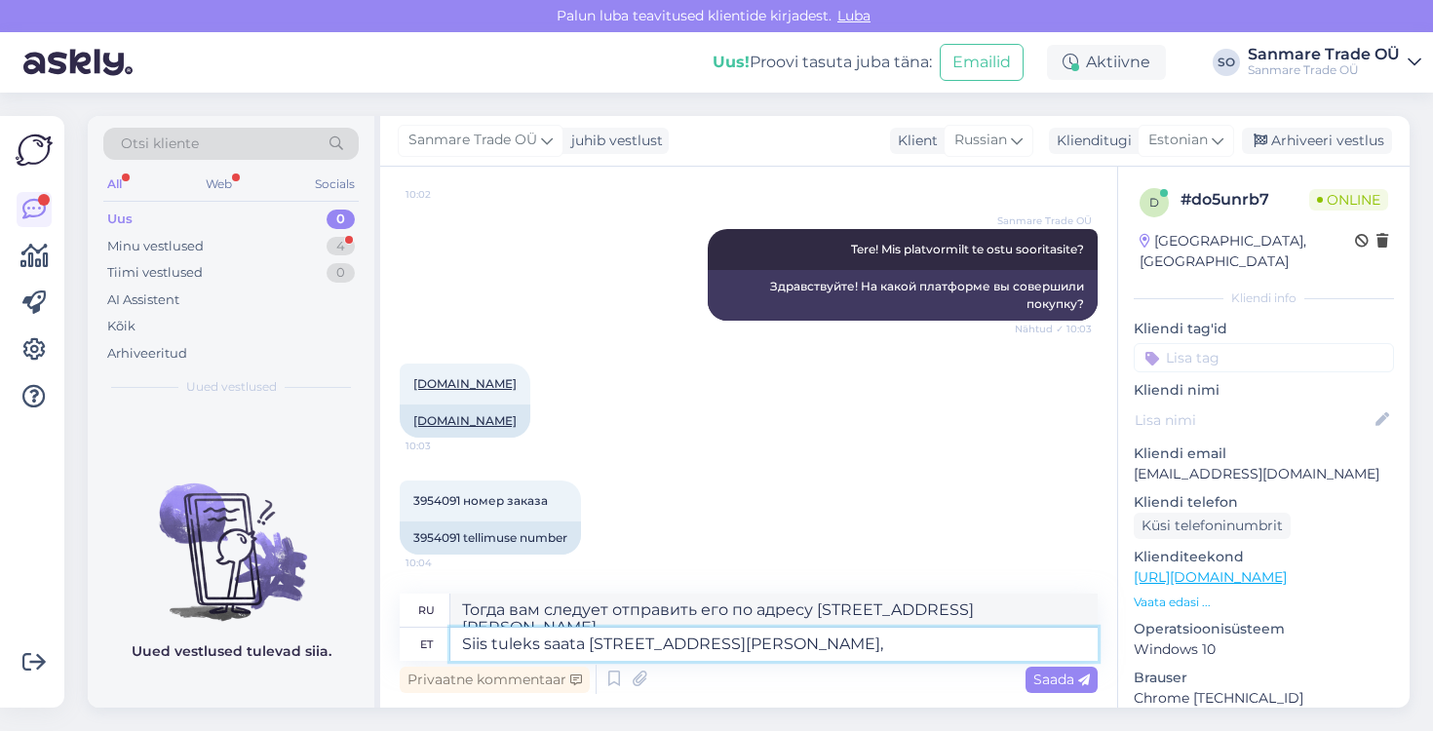
type textarea "Тогда вам следует отправить его по адресу: [STREET_ADDRESS][PERSON_NAME],"
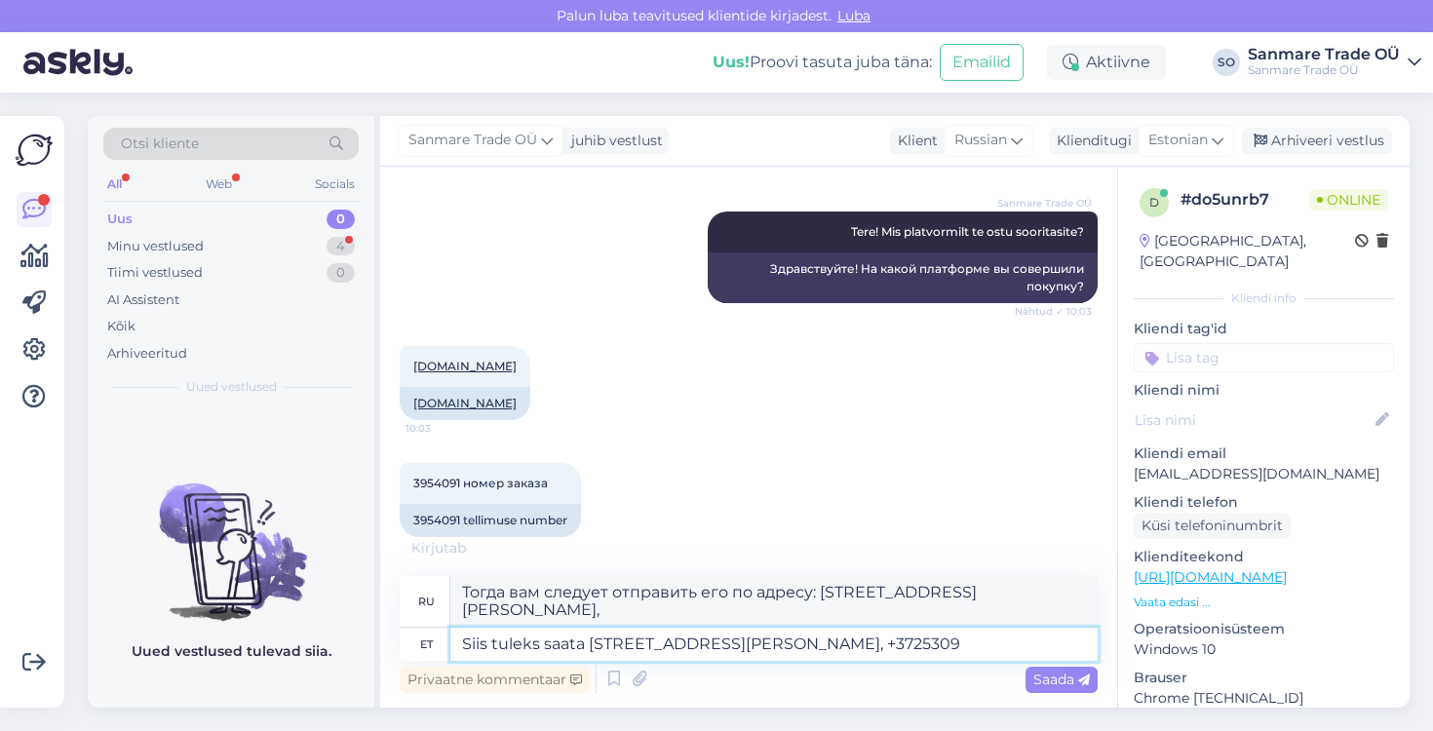
scroll to position [215, 0]
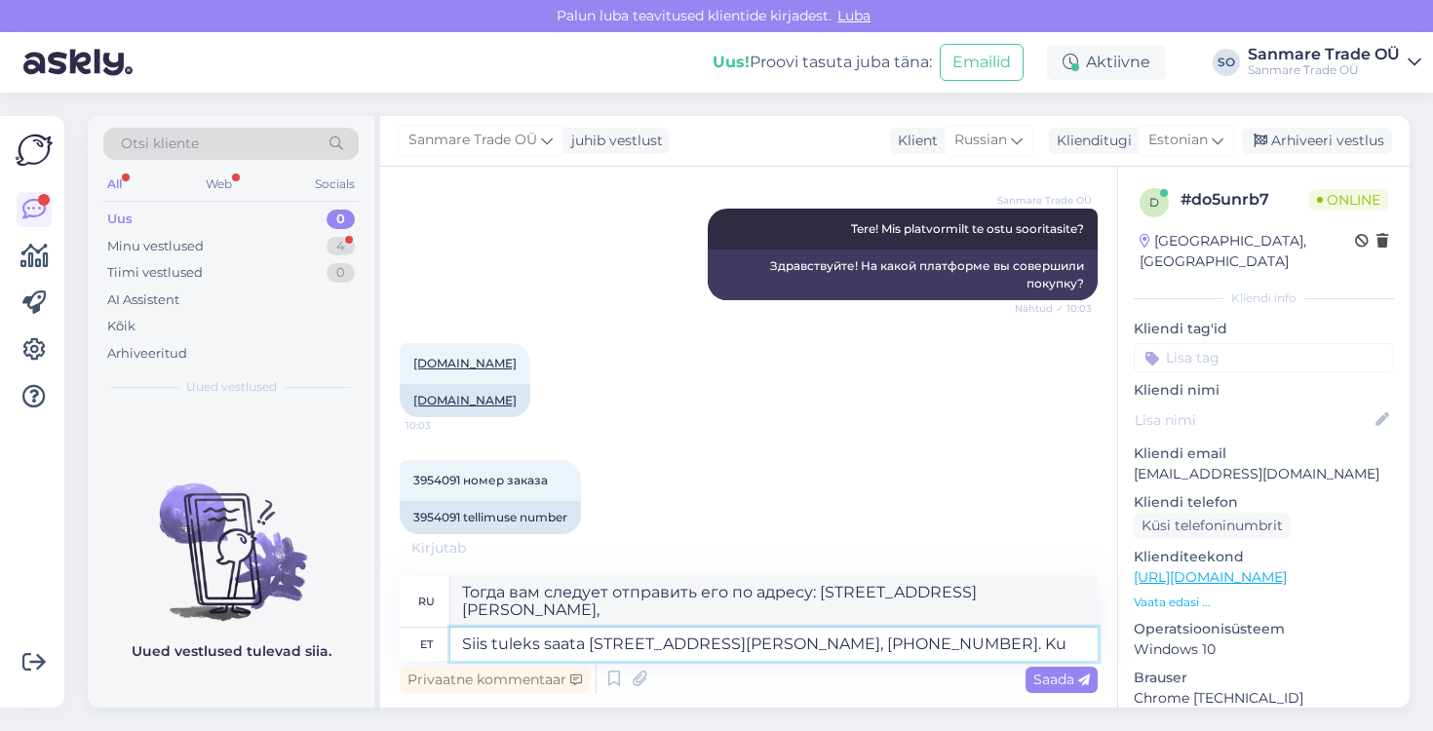
type textarea "Siis tuleks saata [STREET_ADDRESS][PERSON_NAME], [PHONE_NUMBER]. [PERSON_NAME]"
type textarea "Тогда вам следует отправить его по адресу: [STREET_ADDRESS][GEOGRAPHIC_DATA][PE…"
type textarea "Siis tuleks saata [STREET_ADDRESS][PERSON_NAME], [PHONE_NUMBER]. Kui ma"
type textarea "Тогда вам следует отправить его по адресу: [STREET_ADDRESS][GEOGRAPHIC_DATA][PE…"
type textarea "Siis tuleks saata [STREET_ADDRESS][PERSON_NAME], [PHONE_NUMBER]. Kui mahub U"
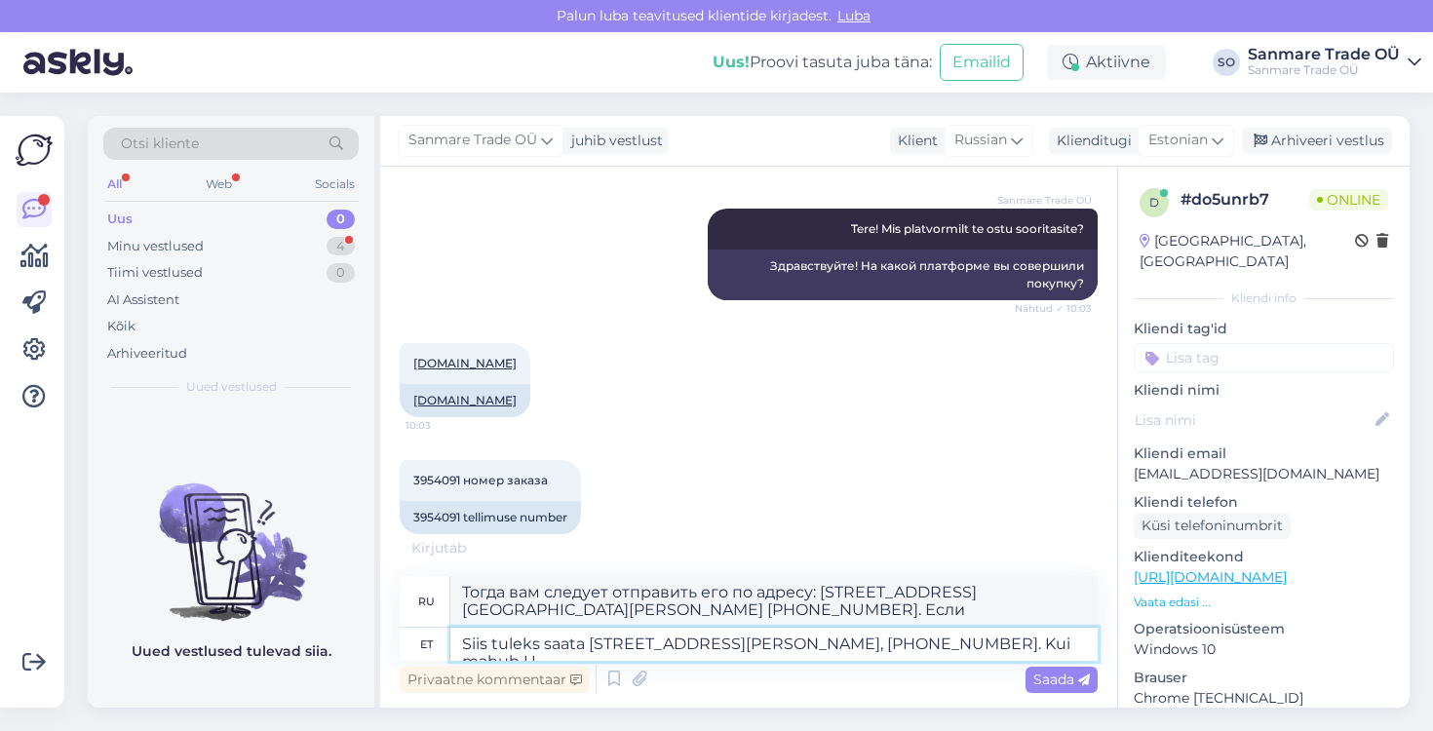
type textarea "Тогда вам следует отправить его по адресу: [STREET_ADDRESS][GEOGRAPHIC_DATA][PE…"
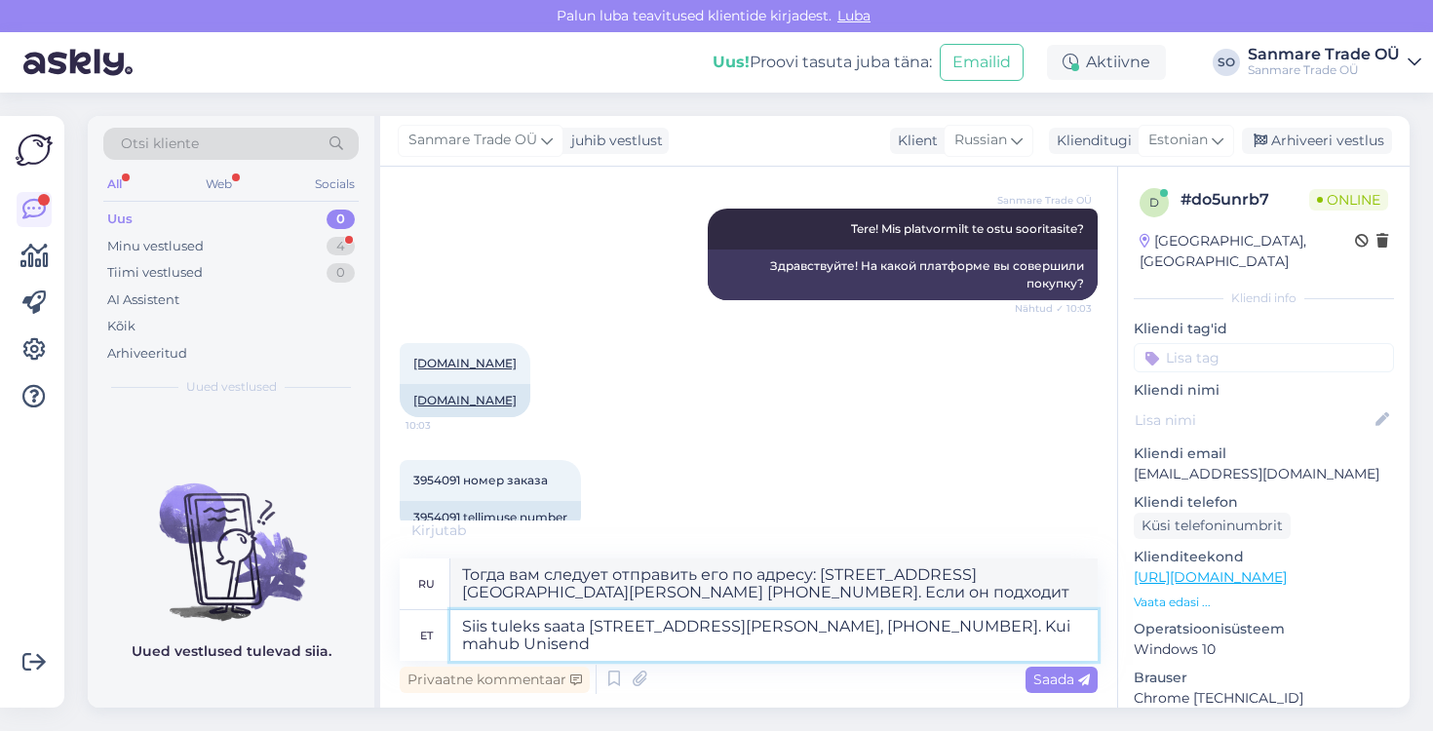
type textarea "Siis tuleks saata [STREET_ADDRESS][PERSON_NAME], [PHONE_NUMBER]. Kui mahub Unis…"
type textarea "Тогда вам следует отправить его по адресу [STREET_ADDRESS][GEOGRAPHIC_DATA][PER…"
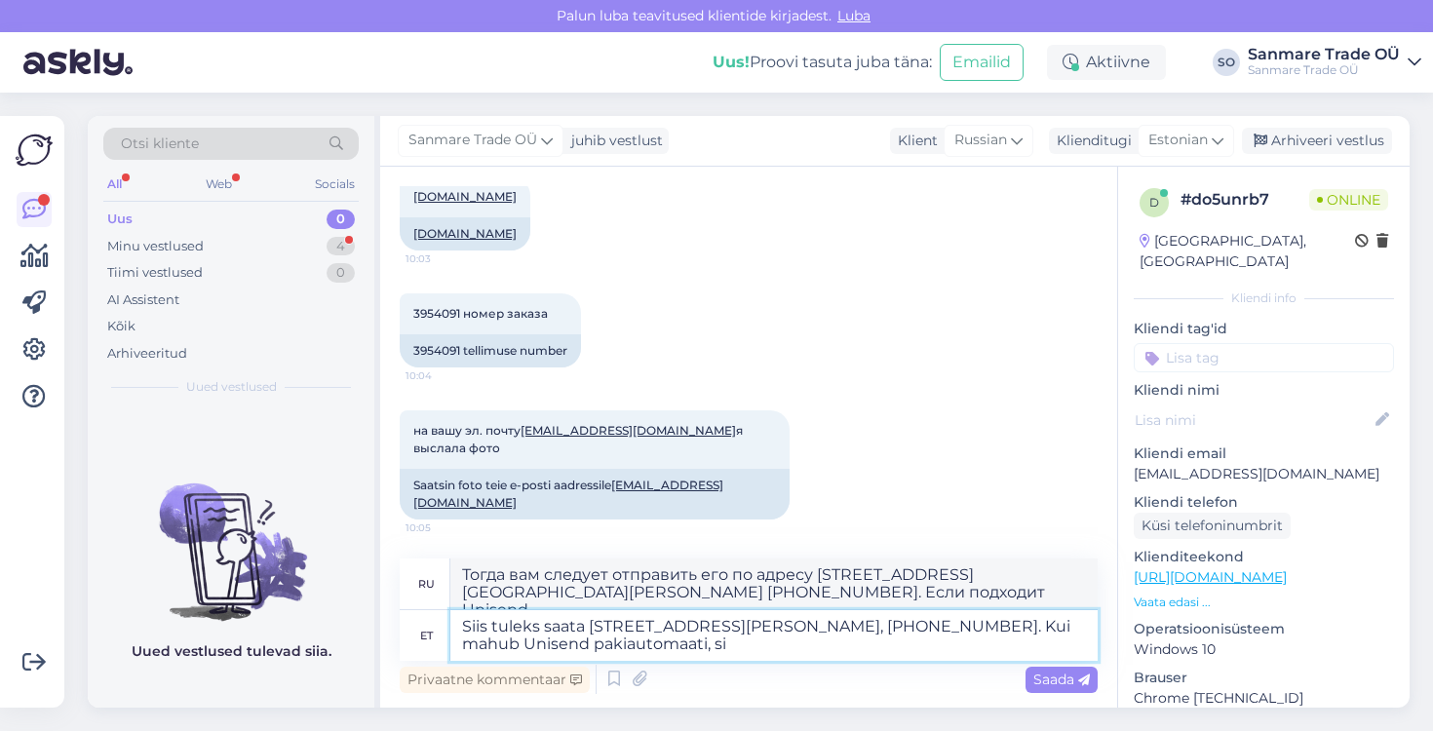
type textarea "Siis tuleks saata [STREET_ADDRESS][PERSON_NAME], [PHONE_NUMBER]. Kui mahub Unis…"
type textarea "Затем отправьте его по адресу: [STREET_ADDRESS][GEOGRAPHIC_DATA][PERSON_NAME] […"
type textarea "Siis tuleks saata [STREET_ADDRESS][PERSON_NAME], [PHONE_NUMBER]. Kui mahub Unis…"
type textarea "Затем отправьте его по адресу: [STREET_ADDRESS][GEOGRAPHIC_DATA][PERSON_NAME] […"
type textarea "Siis tuleks saata [STREET_ADDRESS][PERSON_NAME], [PHONE_NUMBER]. Kui mahub Unis…"
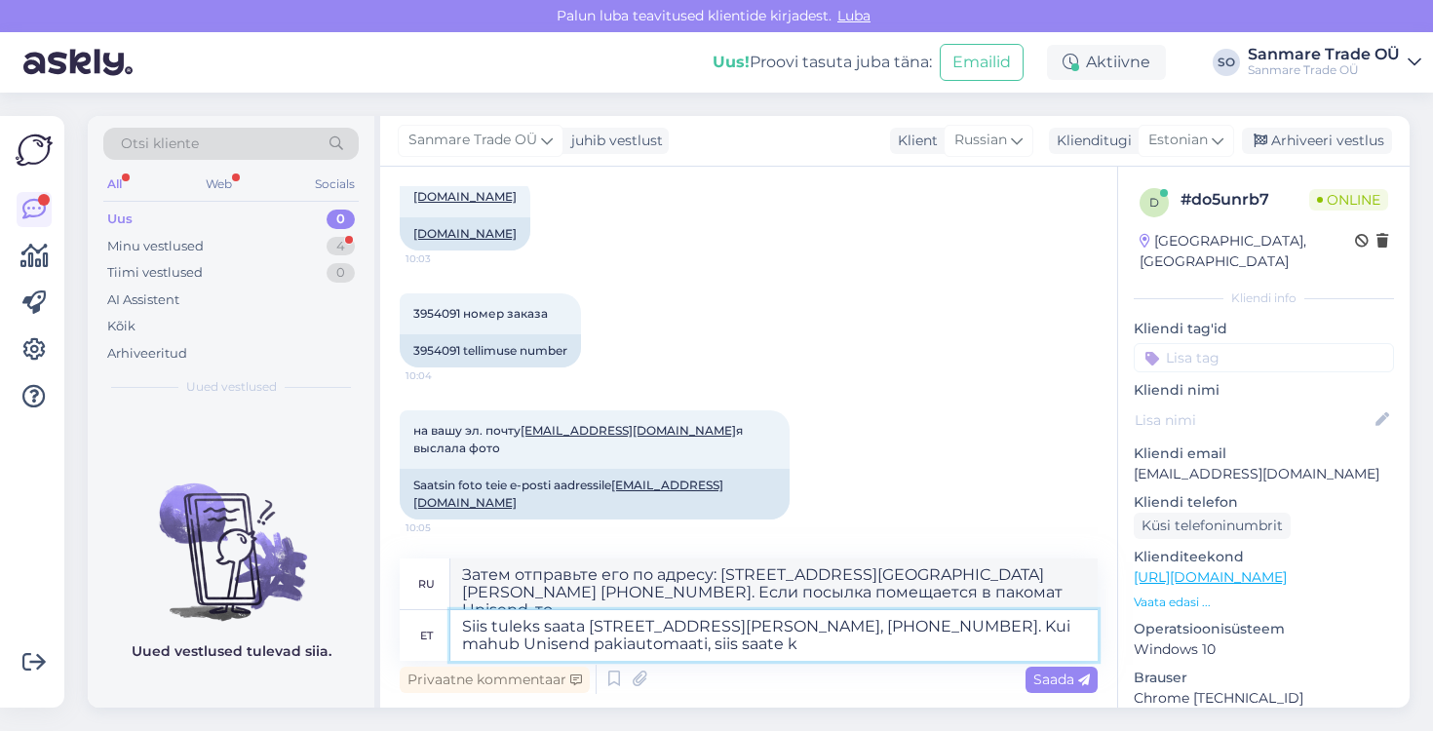
type textarea "Затем отправьте его по адресу: [STREET_ADDRESS][GEOGRAPHIC_DATA][PERSON_NAME] […"
type textarea "Siis tuleks saata [STREET_ADDRESS][PERSON_NAME], [PHONE_NUMBER]. Kui mahub Unis…"
type textarea "Затем отправьте его по адресу: [STREET_ADDRESS][GEOGRAPHIC_DATA][PERSON_NAME] […"
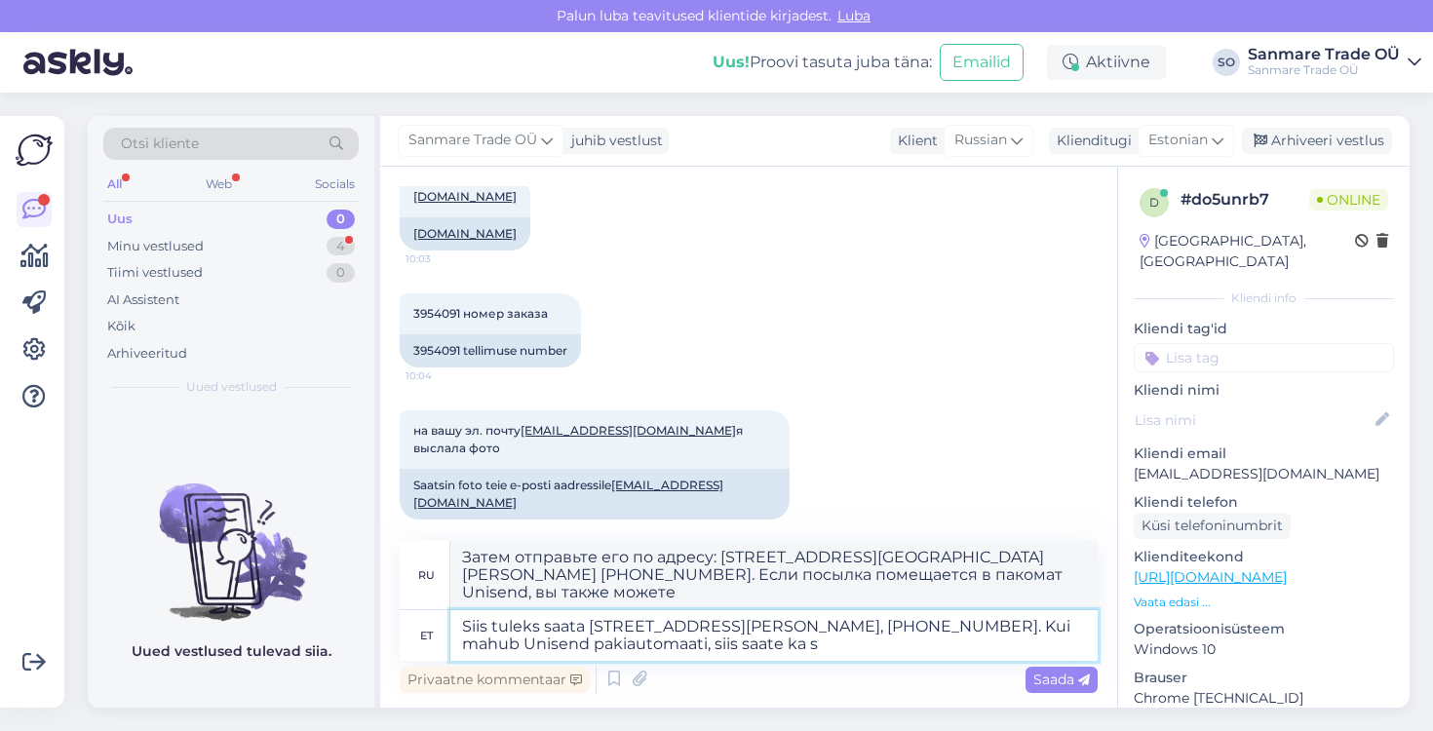
scroll to position [400, 0]
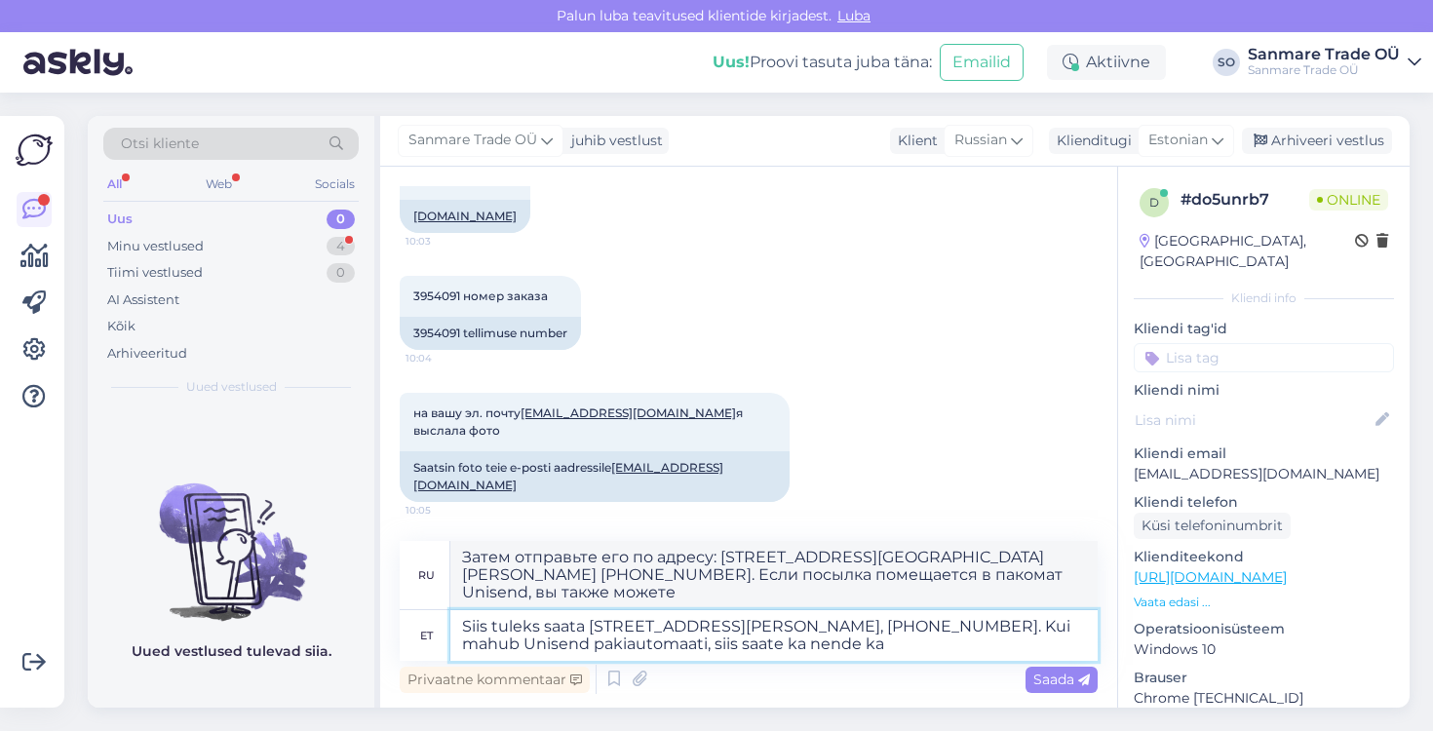
type textarea "Siis tuleks saata [STREET_ADDRESS][PERSON_NAME], [PHONE_NUMBER]. Kui mahub Unis…"
type textarea "Затем отправьте его по адресу: [STREET_ADDRESS][GEOGRAPHIC_DATA][PERSON_NAME] […"
type textarea "Siis tuleks saata [STREET_ADDRESS][PERSON_NAME], [PHONE_NUMBER]. Kui mahub Unis…"
type textarea "Затем отправьте его по адресу: [STREET_ADDRESS][GEOGRAPHIC_DATA][PERSON_NAME] […"
type textarea "Siis tuleks saata [STREET_ADDRESS][PERSON_NAME], [PHONE_NUMBER]. Kui mahub Unis…"
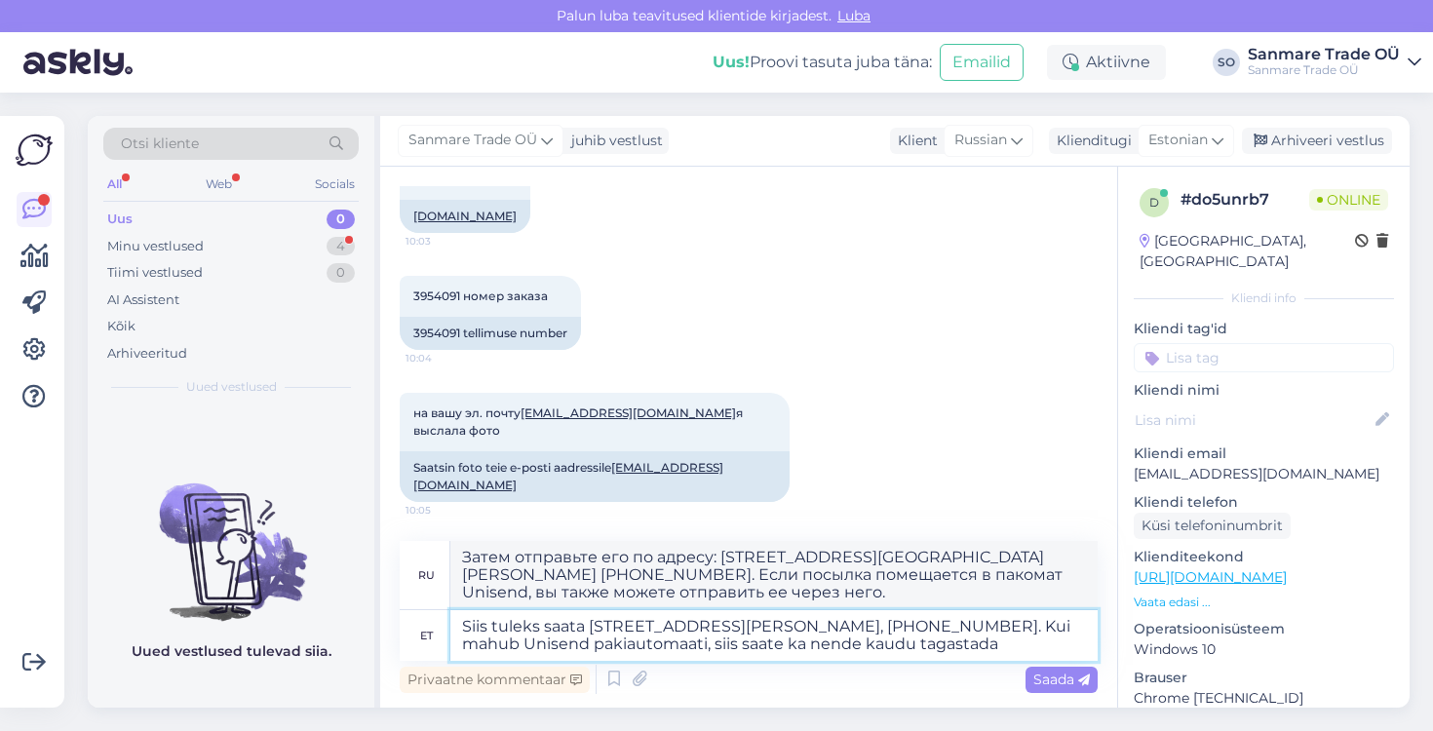
type textarea "Затем отправьте его по адресу: [STREET_ADDRESS][GEOGRAPHIC_DATA][PERSON_NAME] […"
type textarea "Siis tuleks saata [STREET_ADDRESS][PERSON_NAME], [PHONE_NUMBER]. Kui mahub Unis…"
type textarea "Затем отправьте его по адресу: [STREET_ADDRESS][GEOGRAPHIC_DATA][PERSON_NAME] […"
type textarea "Siis tuleks saata [STREET_ADDRESS][PERSON_NAME], [PHONE_NUMBER]. Kui mahub Unis…"
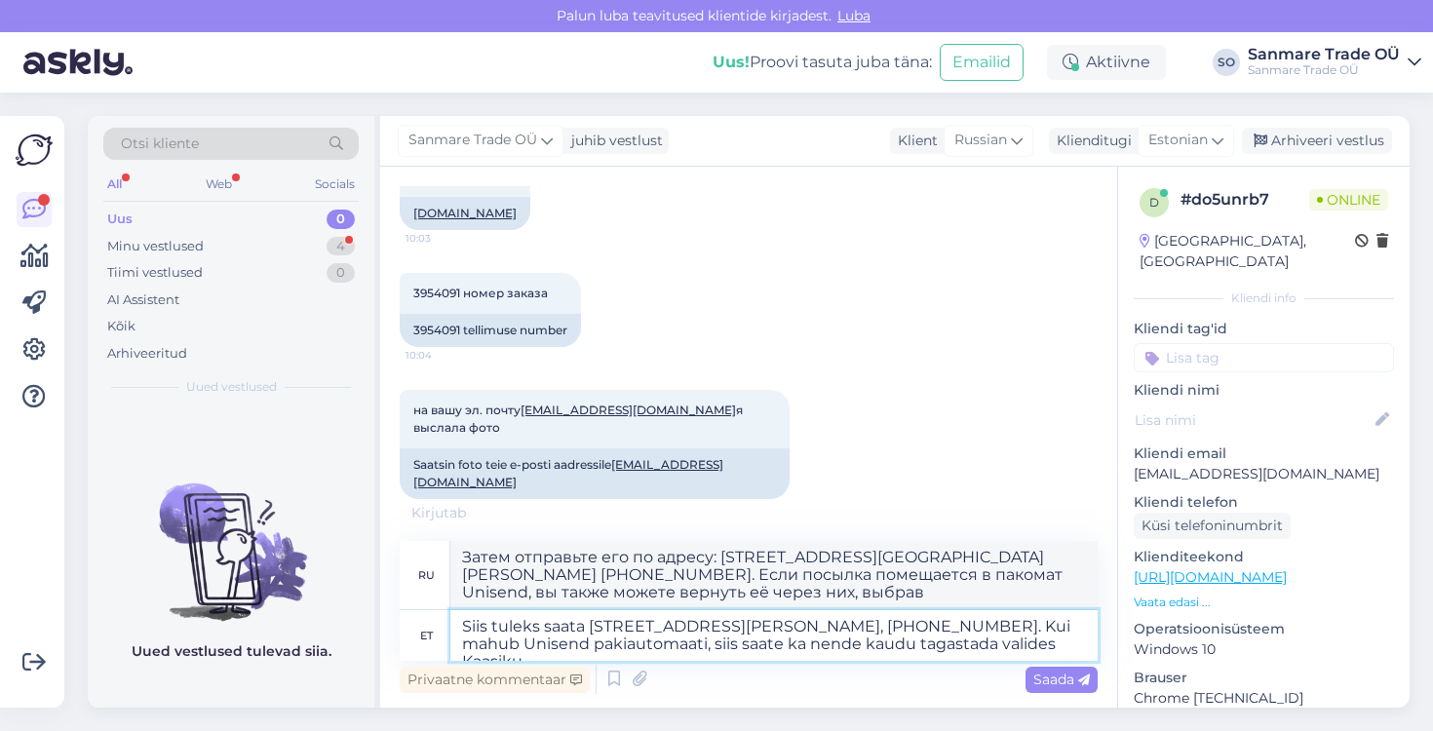
type textarea "Затем отправьте его по адресу: [STREET_ADDRESS][GEOGRAPHIC_DATA][PERSON_NAME] […"
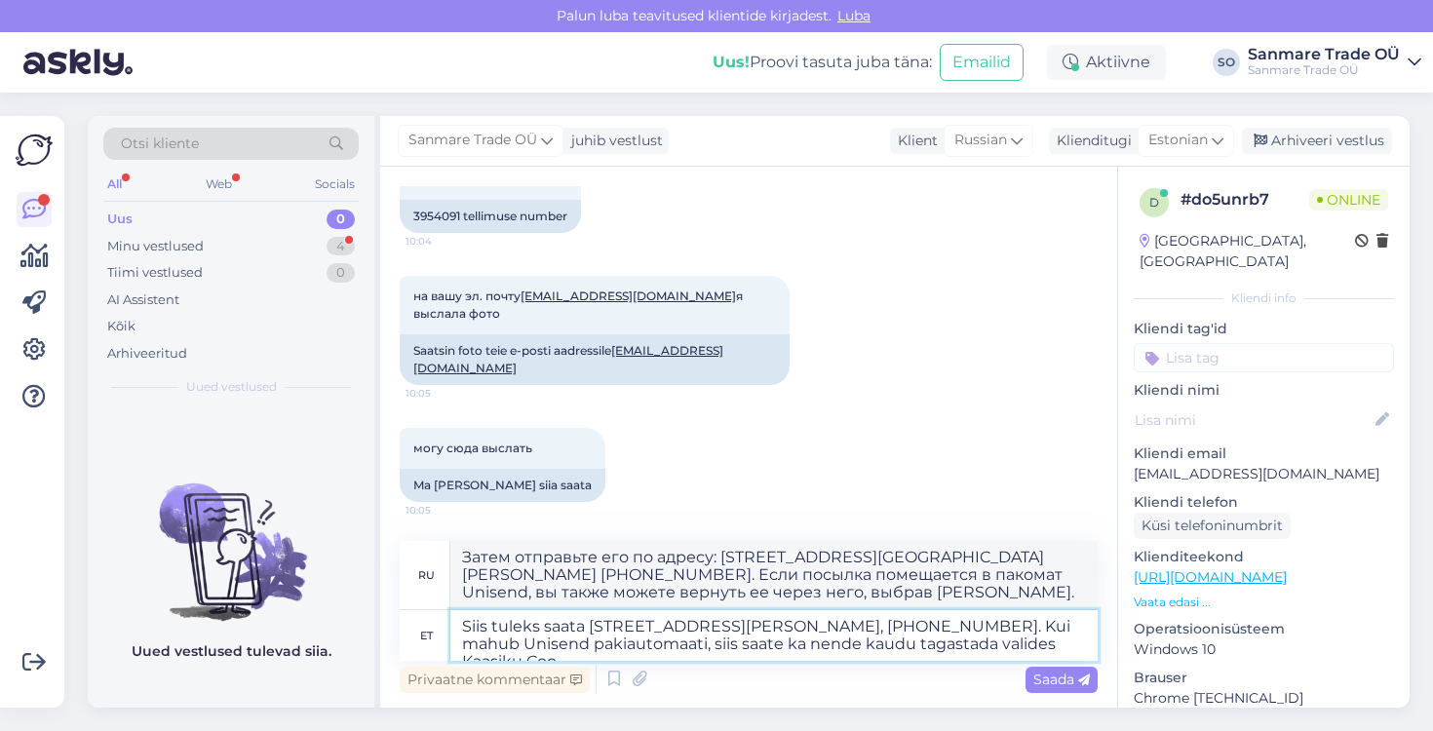
scroll to position [534, 0]
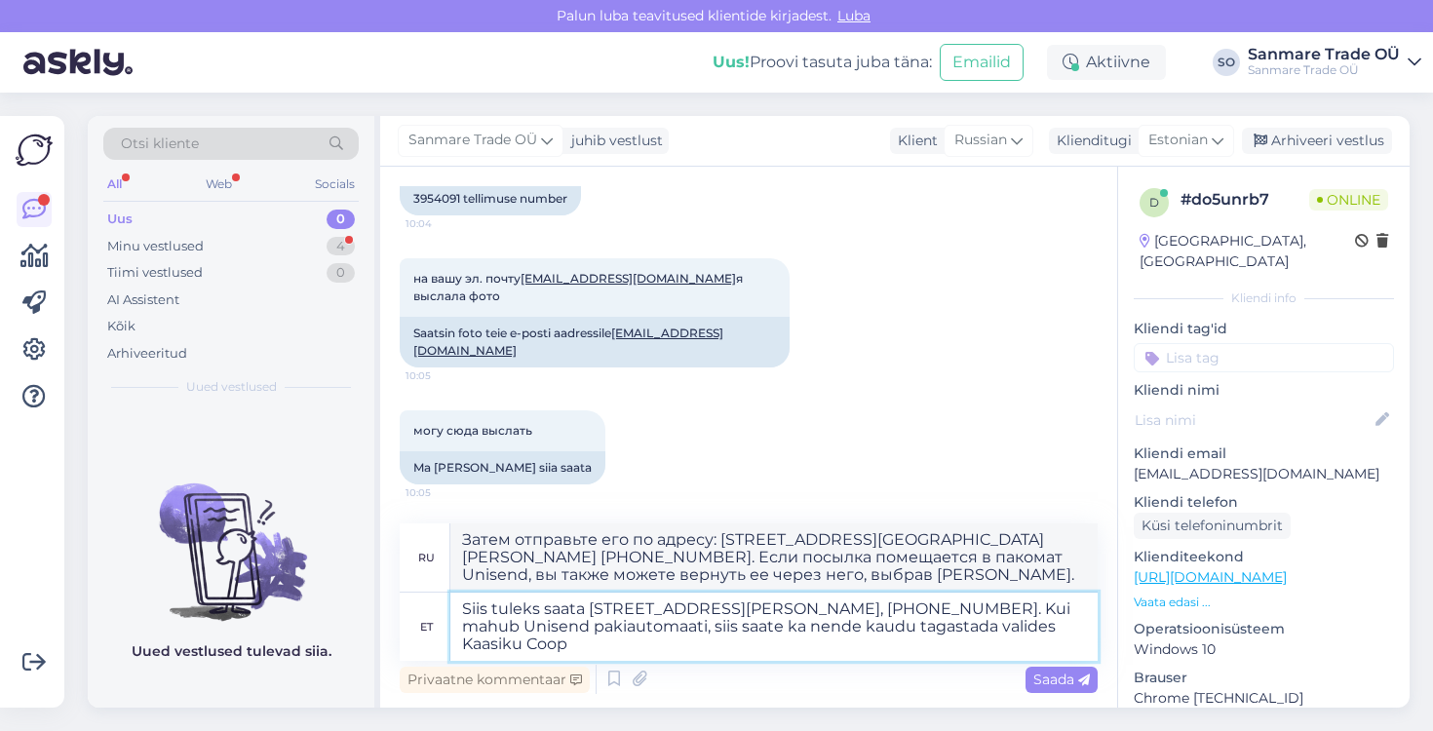
type textarea "Siis tuleks saata [STREET_ADDRESS][PERSON_NAME], [PHONE_NUMBER]. Kui mahub Unis…"
type textarea "Затем отправьте его по адресу: [STREET_ADDRESS][GEOGRAPHIC_DATA][PERSON_NAME] […"
type textarea "Siis tuleks saata [STREET_ADDRESS][PERSON_NAME], [PHONE_NUMBER]. Kui mahub Unis…"
type textarea "Затем отправьте его по адресу: [STREET_ADDRESS][GEOGRAPHIC_DATA][PERSON_NAME] […"
type textarea "Siis tuleks saata [STREET_ADDRESS][PERSON_NAME], [PHONE_NUMBER]. Kui mahub Unis…"
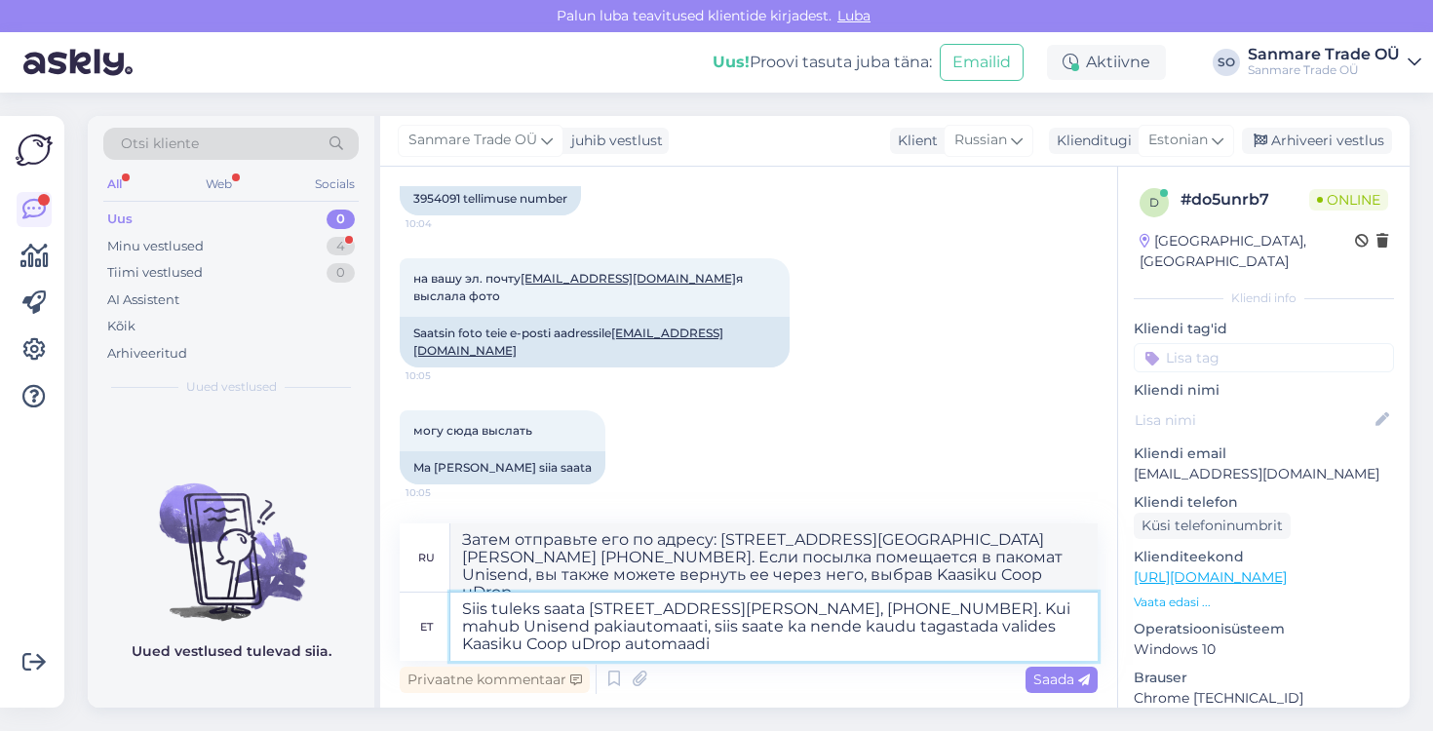
type textarea "Затем отправьте его по адресу: [STREET_ADDRESS][GEOGRAPHIC_DATA][PERSON_NAME] […"
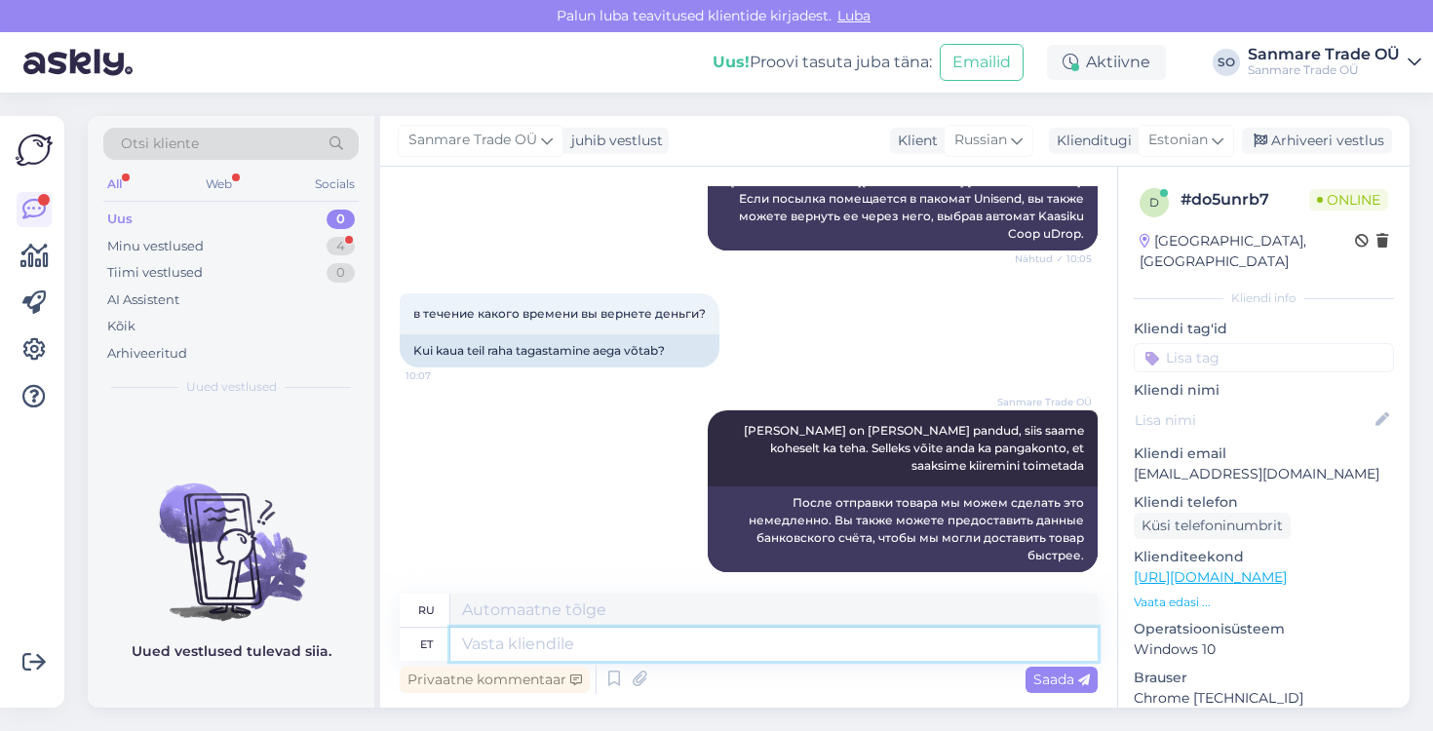
scroll to position [1143, 0]
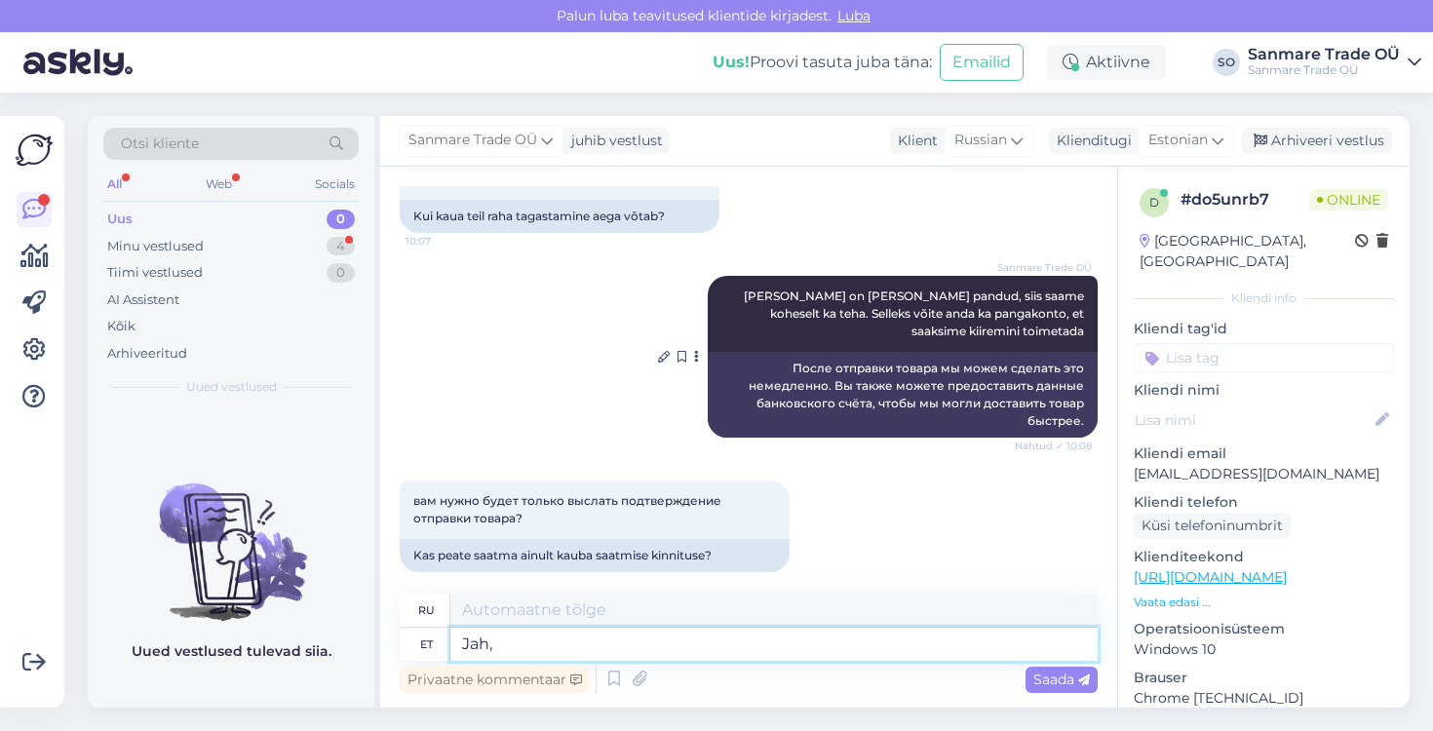
type textarea "Jah,"
type textarea "Да,"
type textarea "Jah, saatke"
type textarea "Да, отправить"
type textarea "Jah, saatke näiteks"
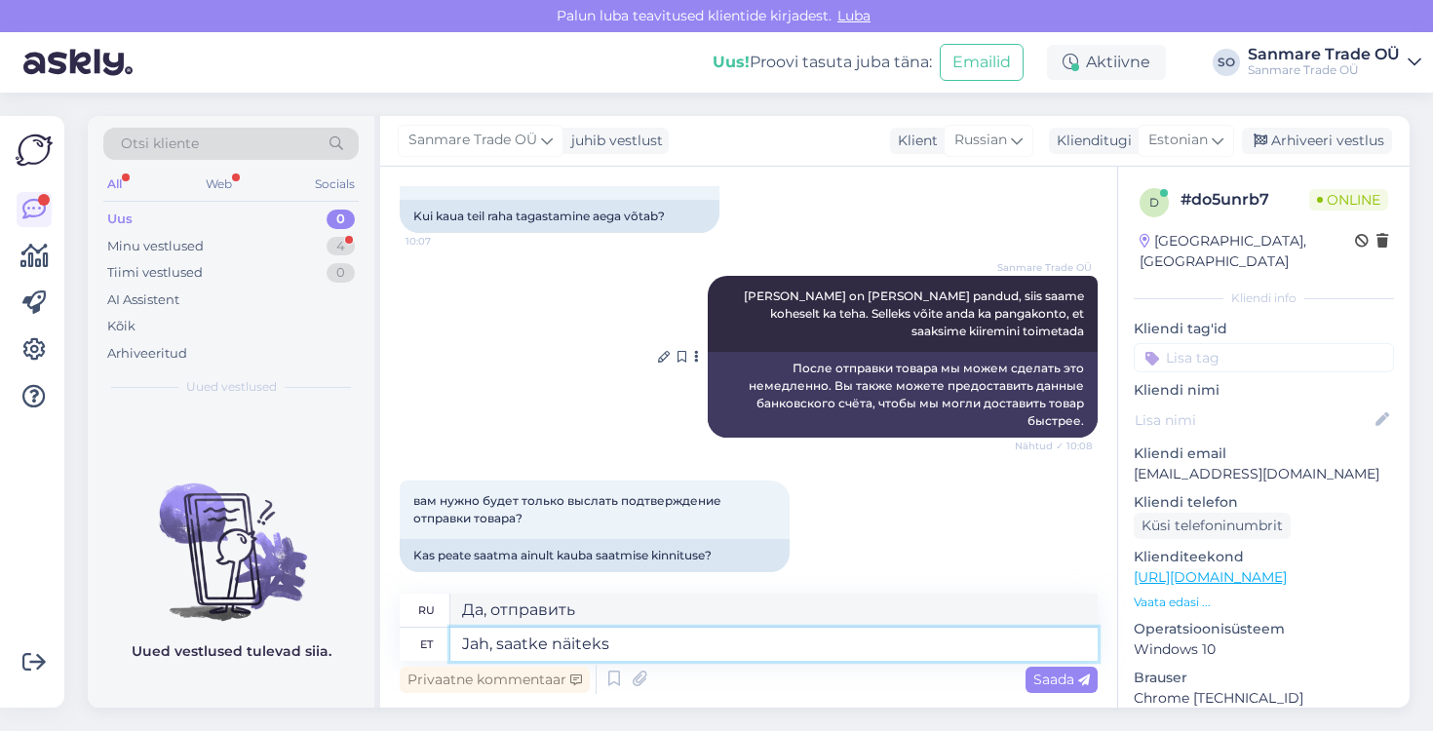
type textarea "Да, отправьте пример"
type textarea "Jah, saatke näiteks jälgimiskood"
type textarea "Да, отправьте код отслеживания, например"
type textarea "Jah, saatke näiteks jälgimiskood ning s"
type textarea "Да, отправьте, например, код отслеживания и"
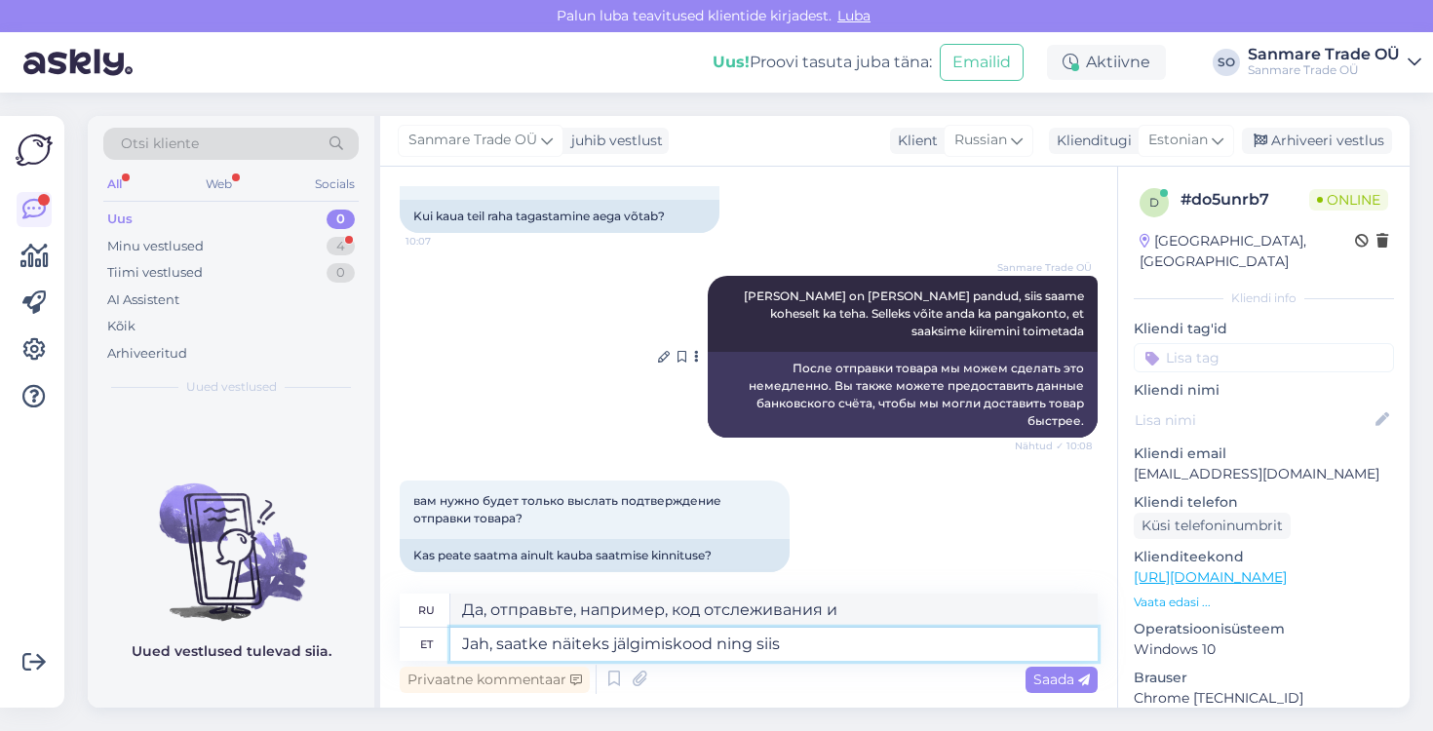
type textarea "Jah, saatke näiteks jälgimiskood ning siis"
type textarea "Да, пришлите мне, например, код отслеживания, а затем"
type textarea "Jah, saatke näiteks jälgimiskood ning siis saame t"
type textarea "Да, отправьте нам, например, код отслеживания, и тогда мы сможем"
type textarea "Jah, saatke näiteks jälgimiskood ning siis saame tagastuse"
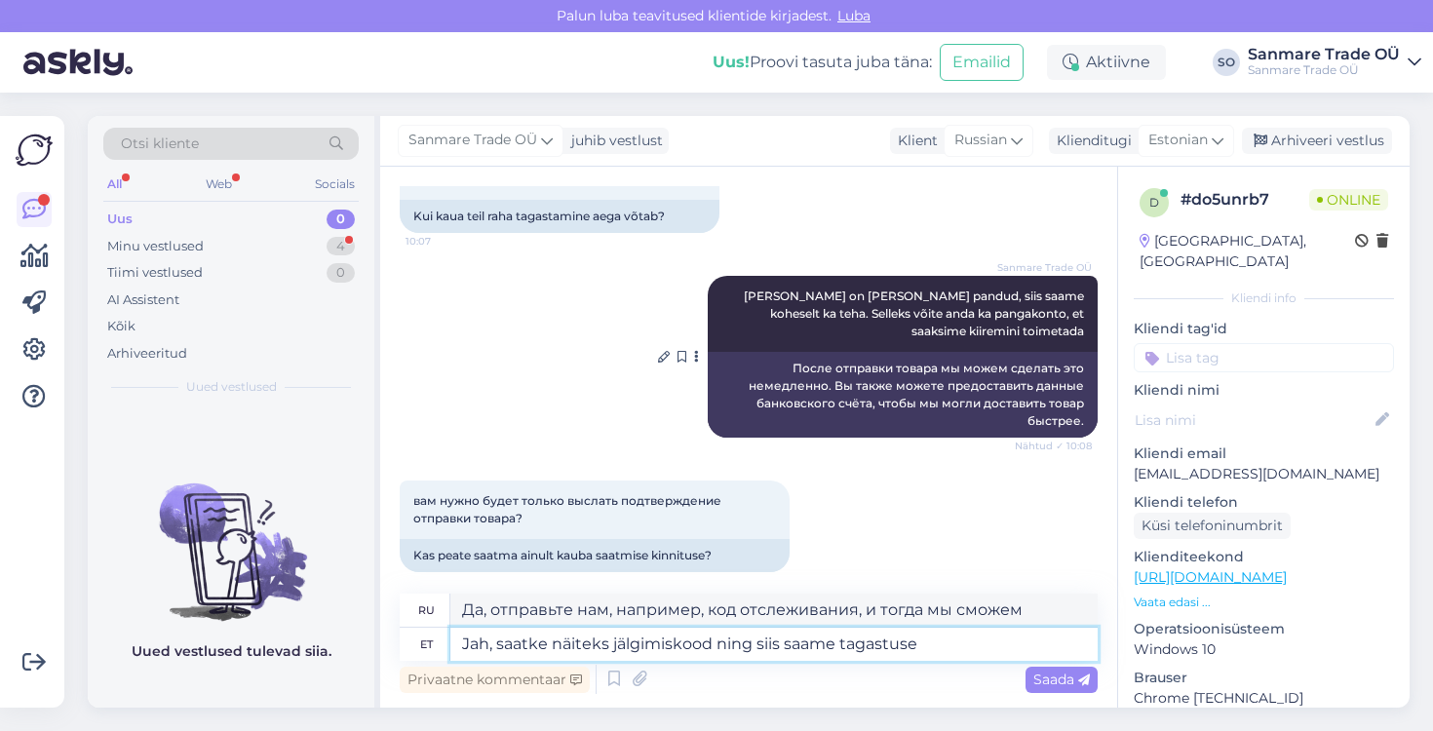
type textarea "Да, например, пришлите нам код отслеживания, и мы получим возврат средств."
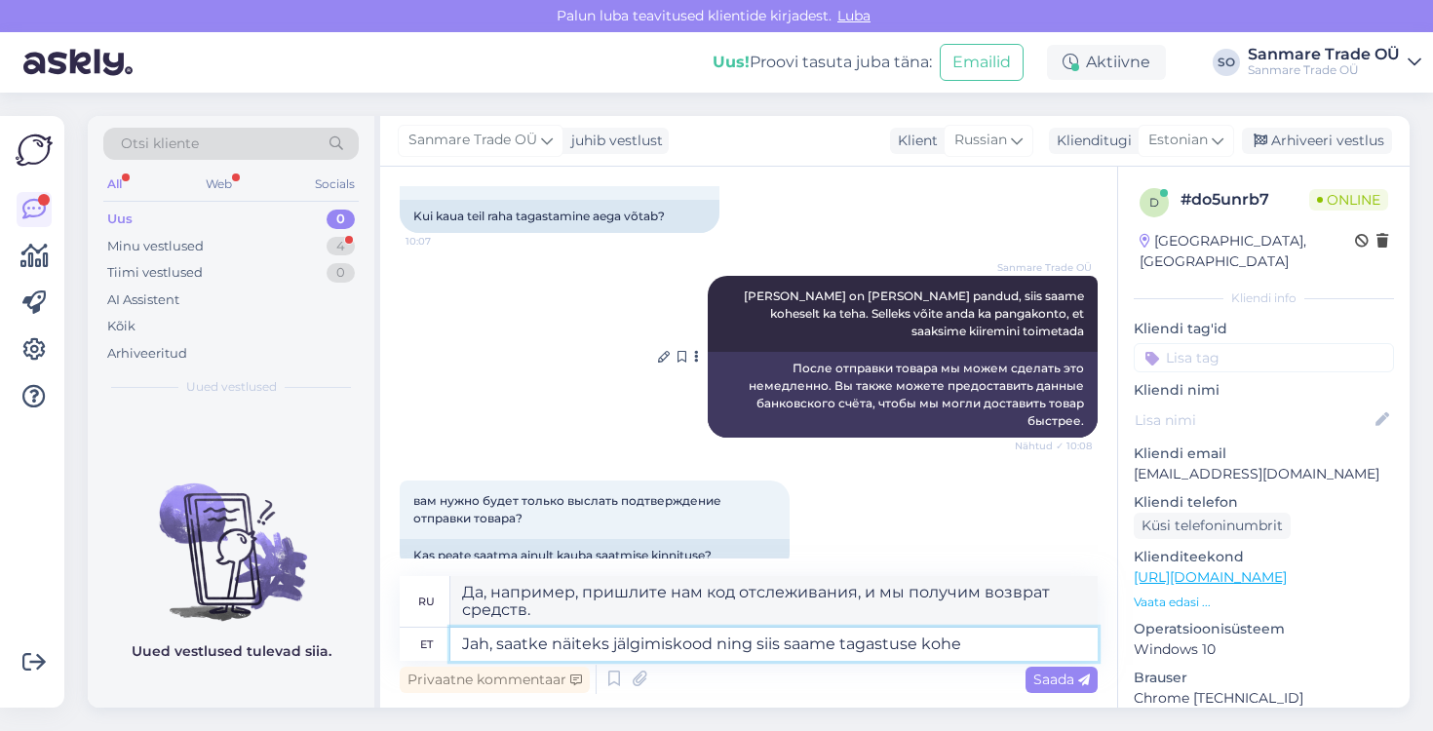
type textarea "Jah, saatke näiteks jälgimiskood ning siis saame tagastuse kohe ä"
type textarea "Да, например, пришлите нам код отслеживания, и мы немедленно получим возврат ср…"
type textarea "Jah, saatke näiteks jälgimiskood ning siis saame tagastuse kohe ära t"
type textarea "Да, например, отправьте нам код отслеживания, и мы немедленно оформим возврат."
type textarea "Jah, saatke näiteks jälgimiskood ning siis saame tagastuse kohe ära teha"
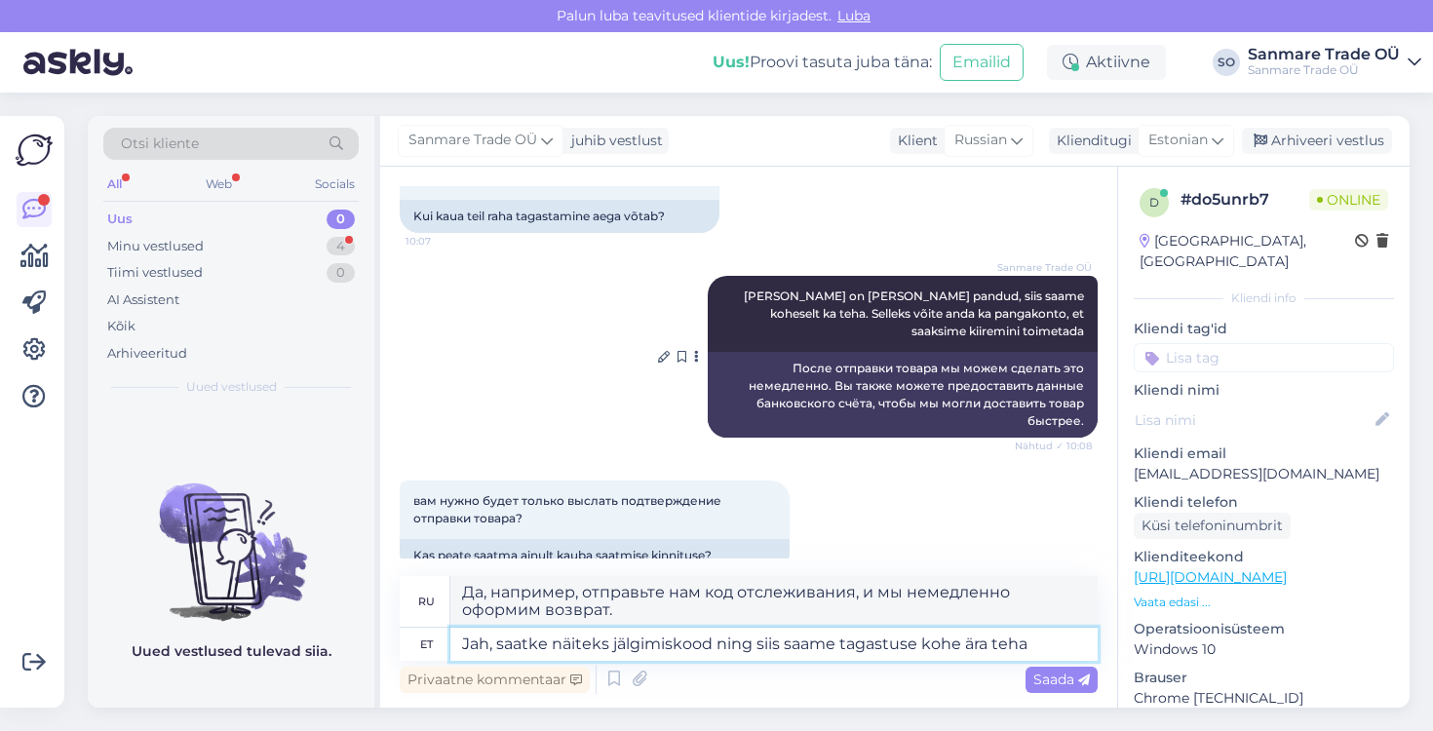
type textarea "Да, например, пришлите нам код отслеживания, и мы сможем немедленно обработать …"
type textarea "Jah, saatke näiteks jälgimiskood ning siis saame tagastuse kohe ära teha"
click at [1047, 684] on span "Saada" at bounding box center [1061, 680] width 57 height 18
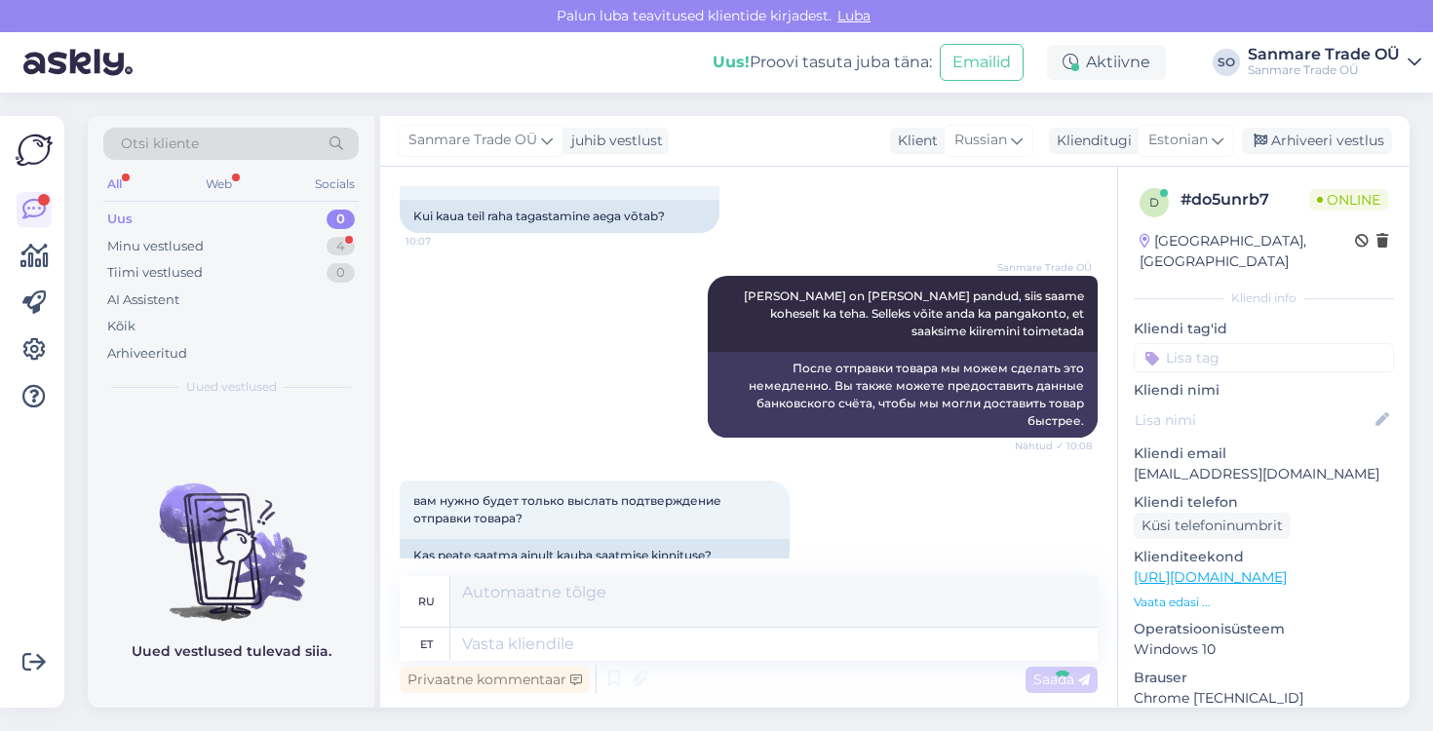
scroll to position [1295, 0]
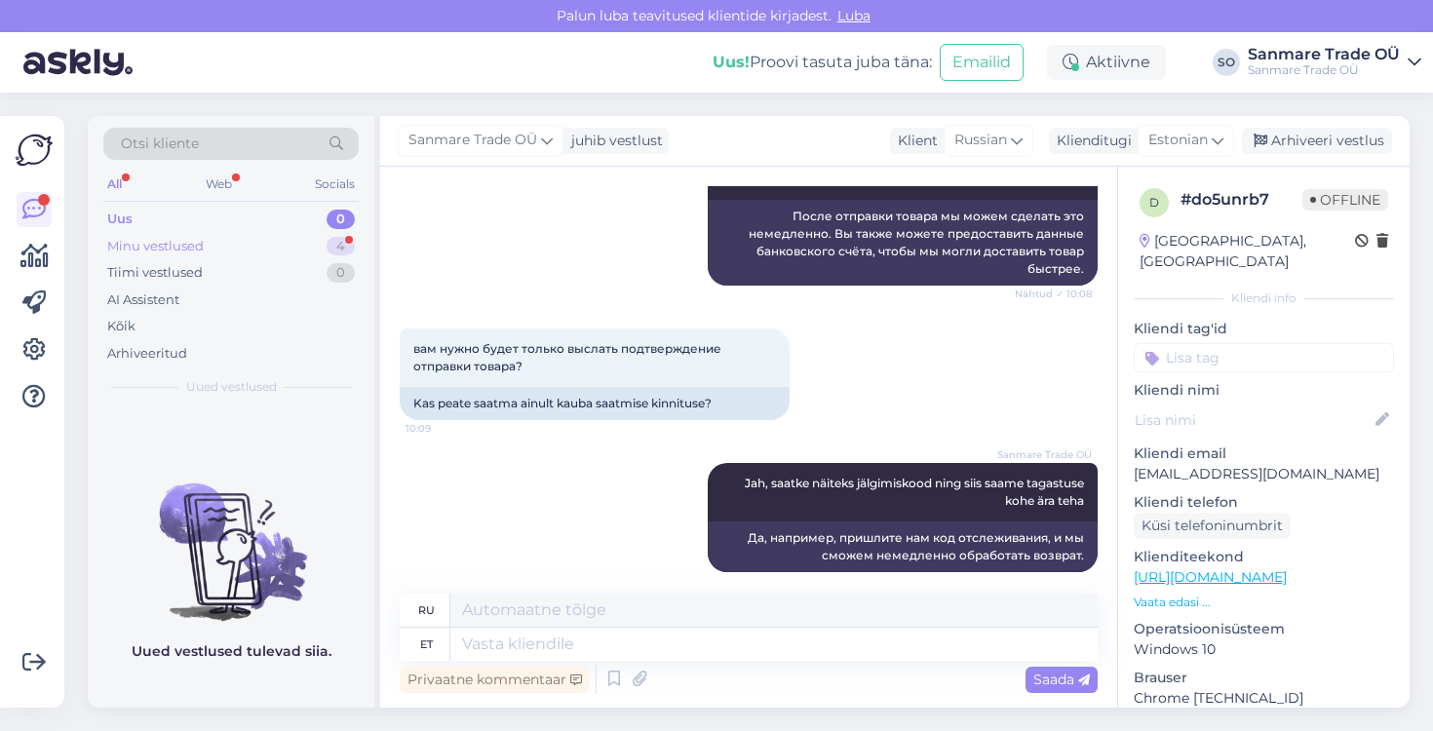
click at [198, 240] on div "Minu vestlused" at bounding box center [155, 246] width 97 height 19
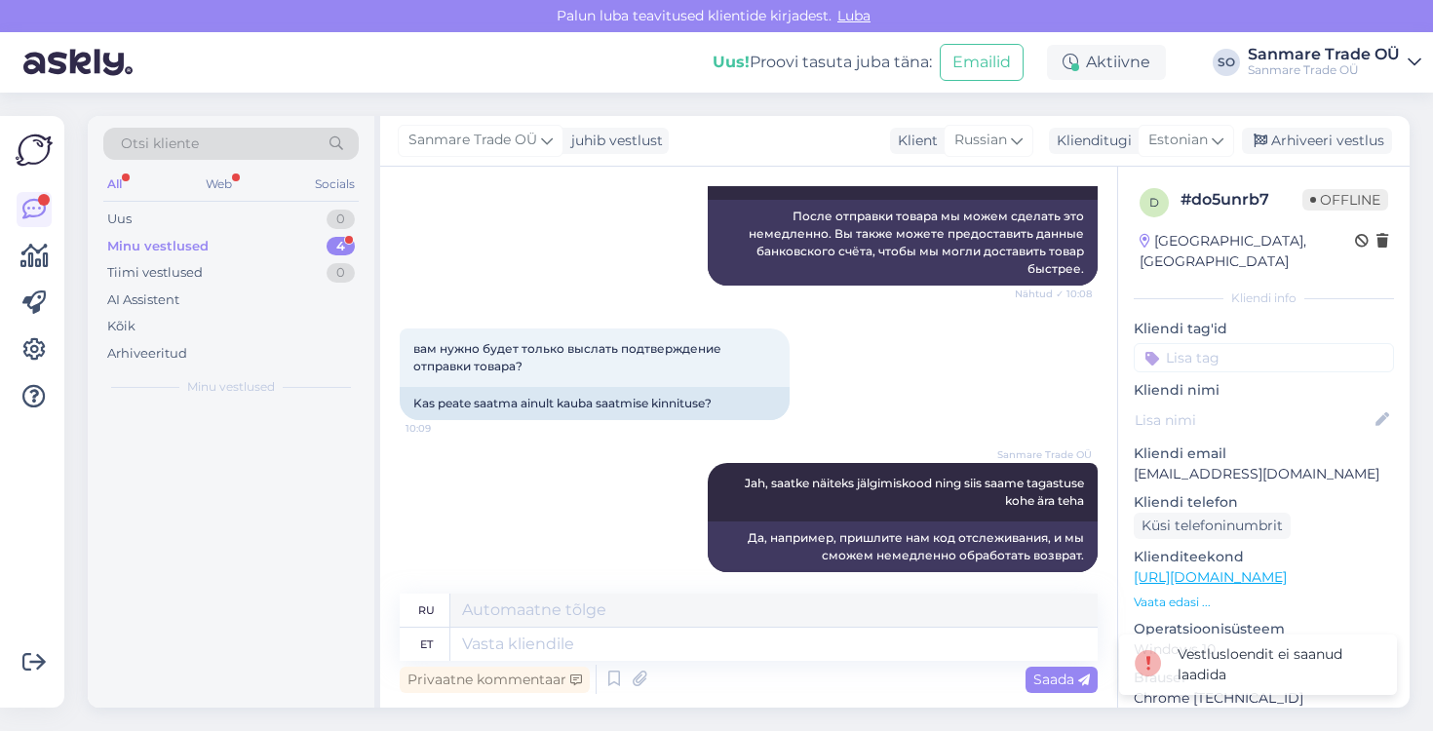
click at [239, 481] on div at bounding box center [231, 558] width 287 height 300
click at [163, 214] on div "Uus 0" at bounding box center [230, 219] width 255 height 27
click at [163, 241] on div "Minu vestlused" at bounding box center [155, 246] width 97 height 19
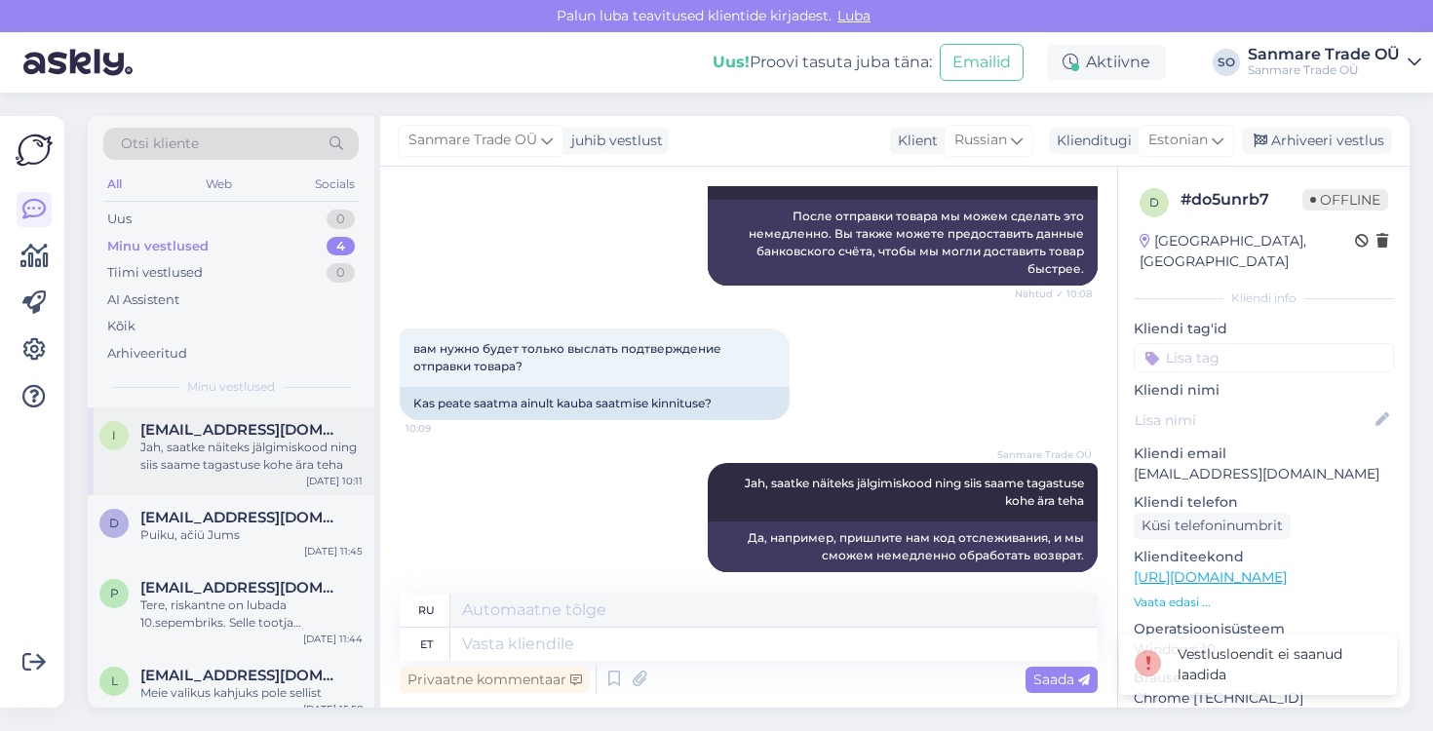
click at [226, 438] on span "[EMAIL_ADDRESS][DOMAIN_NAME]" at bounding box center [241, 430] width 203 height 18
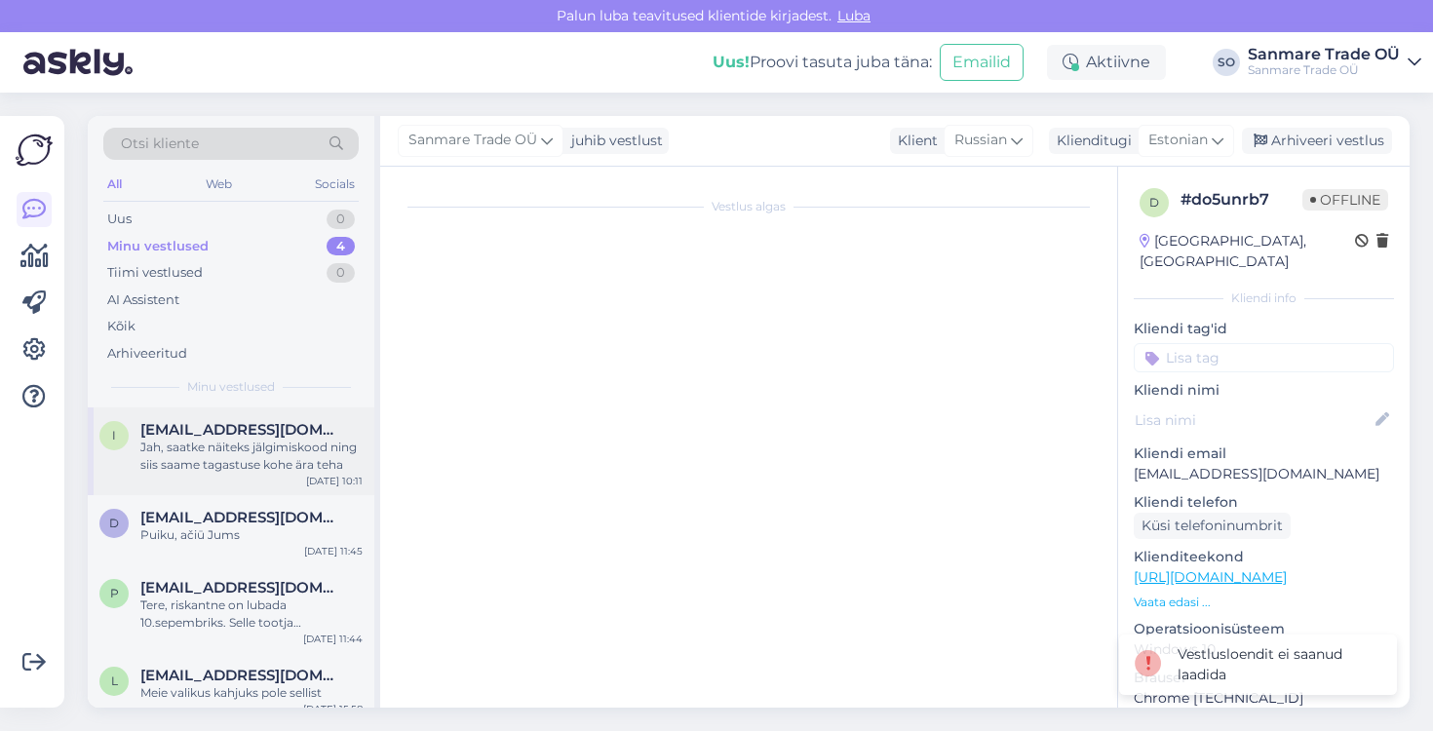
scroll to position [0, 0]
click at [238, 504] on div "d [EMAIL_ADDRESS][DOMAIN_NAME] Puiku, ačiū Jums [DATE] 11:45" at bounding box center [231, 530] width 287 height 70
click at [249, 544] on div "d [EMAIL_ADDRESS][DOMAIN_NAME] Puiku, ačiū Jums [DATE] 11:45" at bounding box center [231, 530] width 287 height 70
click at [179, 465] on div "Jah, saatke näiteks jälgimiskood ning siis saame tagastuse kohe ära teha" at bounding box center [251, 456] width 222 height 35
click at [302, 451] on div "Jah, saatke näiteks jälgimiskood ning siis saame tagastuse kohe ära teha" at bounding box center [251, 456] width 222 height 35
